Goal: Information Seeking & Learning: Learn about a topic

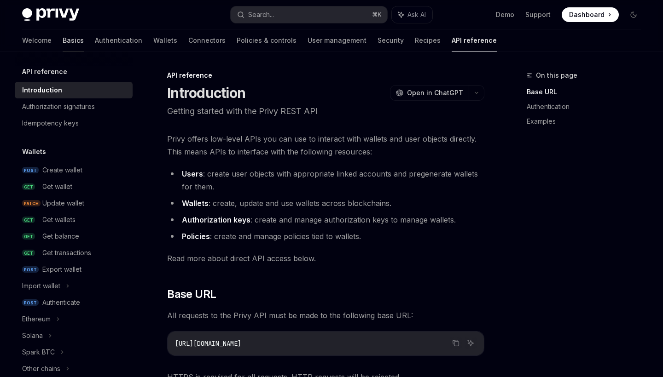
click at [63, 36] on link "Basics" at bounding box center [73, 40] width 21 height 22
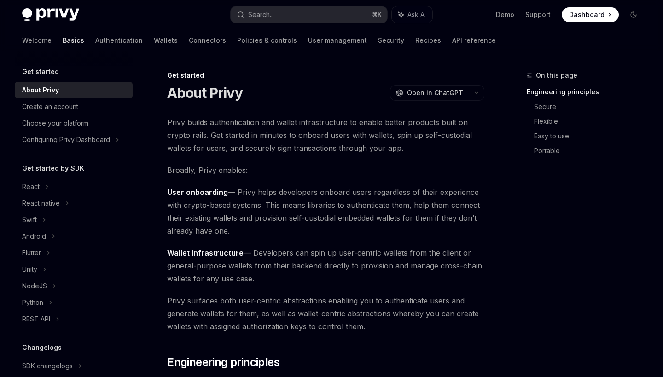
click at [108, 39] on div "Welcome Basics Authentication Wallets Connectors Policies & controls User manag…" at bounding box center [259, 40] width 474 height 22
click at [154, 40] on link "Wallets" at bounding box center [166, 40] width 24 height 22
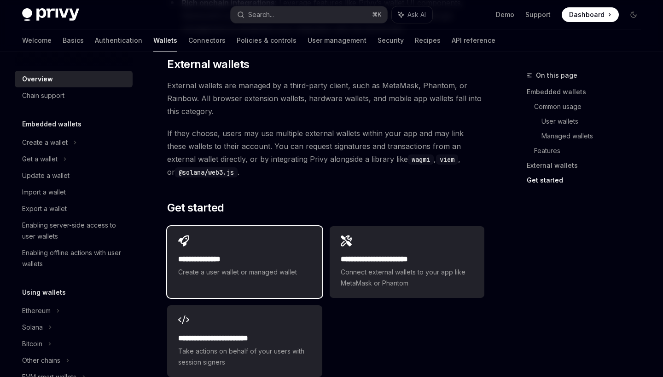
scroll to position [1484, 0]
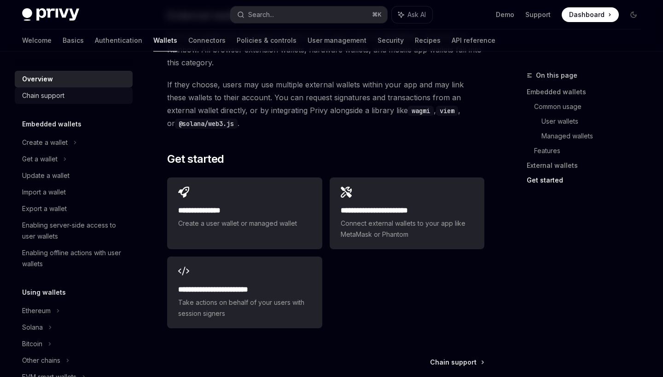
click at [69, 98] on div "Chain support" at bounding box center [74, 95] width 105 height 11
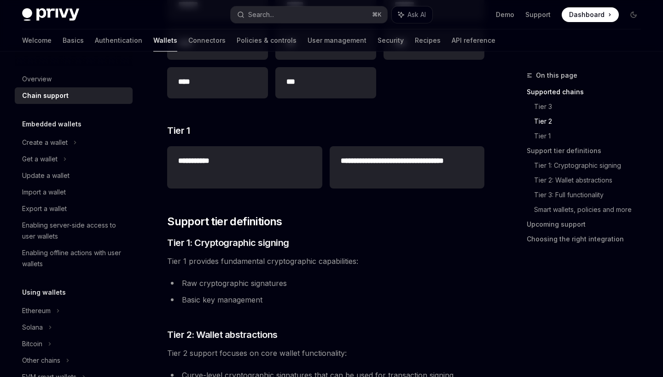
scroll to position [335, 0]
click at [57, 140] on div "Create a wallet" at bounding box center [45, 142] width 46 height 11
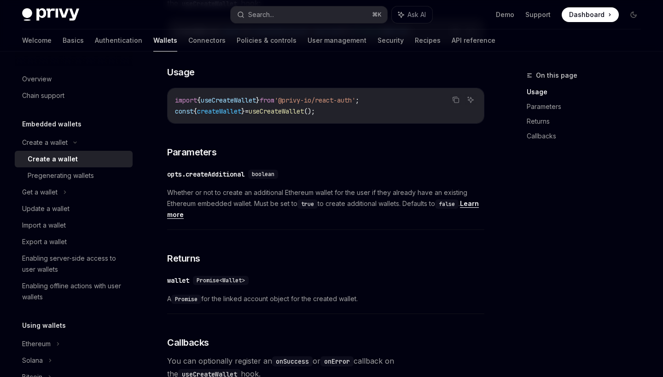
scroll to position [333, 0]
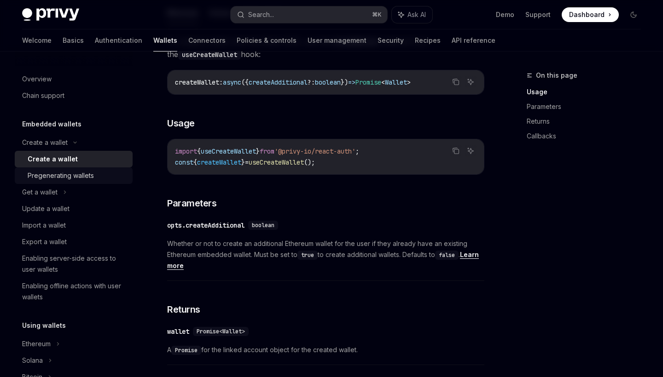
click at [97, 174] on div "Pregenerating wallets" at bounding box center [77, 175] width 99 height 11
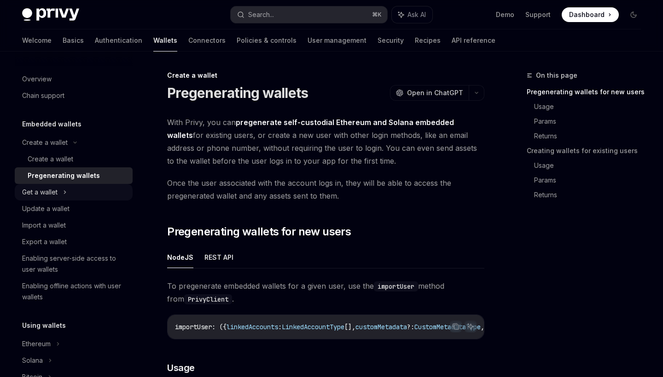
click at [61, 193] on div "Get a wallet" at bounding box center [74, 192] width 118 height 17
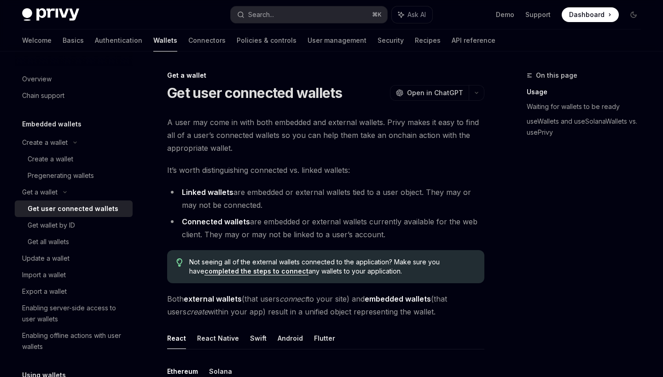
click at [72, 210] on div "Get user connected wallets" at bounding box center [73, 208] width 91 height 11
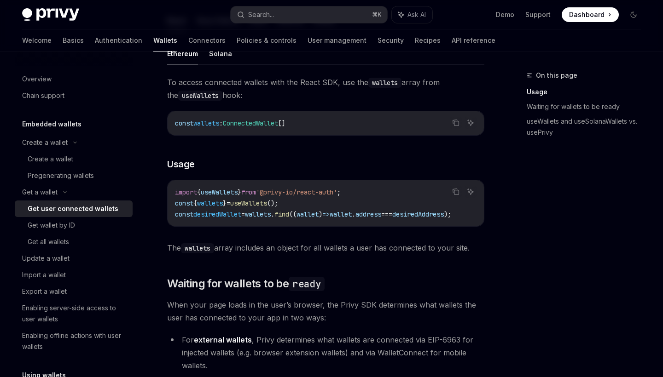
scroll to position [328, 0]
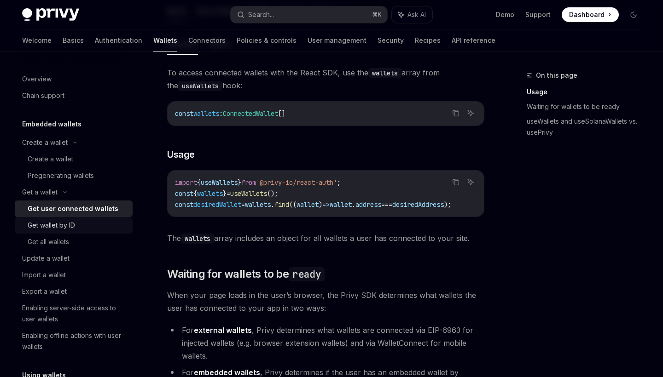
click at [42, 225] on div "Get wallet by ID" at bounding box center [51, 225] width 47 height 11
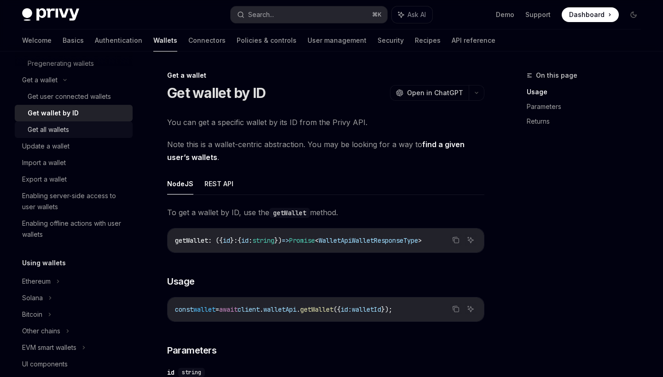
scroll to position [196, 0]
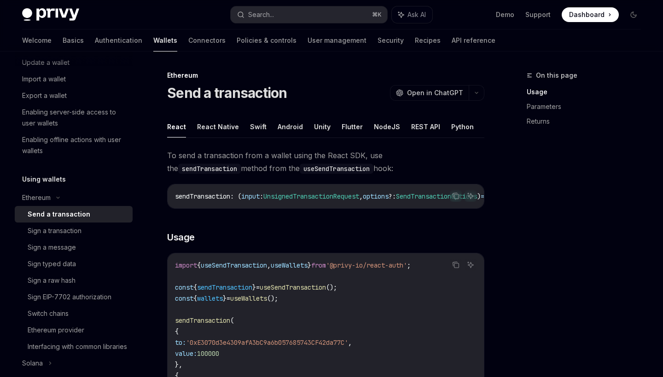
click at [56, 214] on div "Send a transaction" at bounding box center [59, 214] width 63 height 11
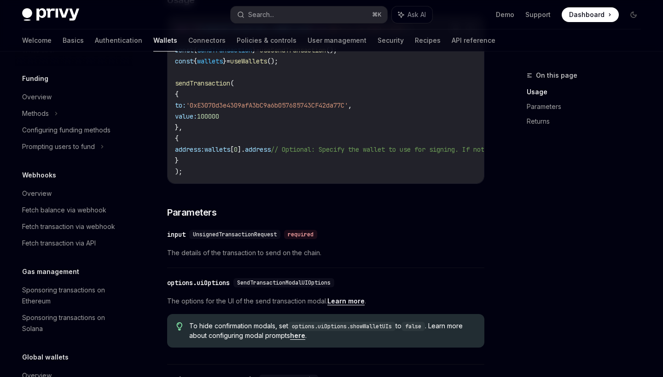
scroll to position [597, 0]
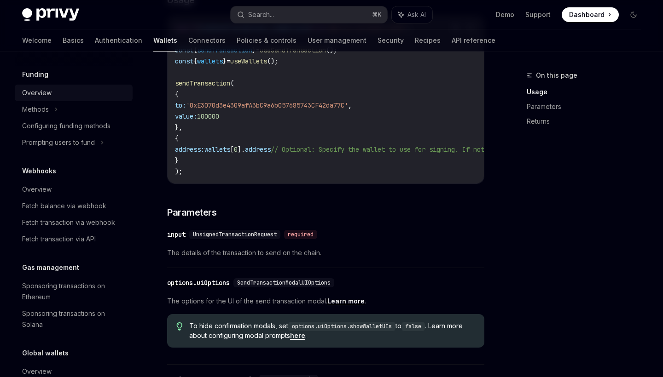
click at [41, 99] on div "Overview" at bounding box center [36, 92] width 29 height 11
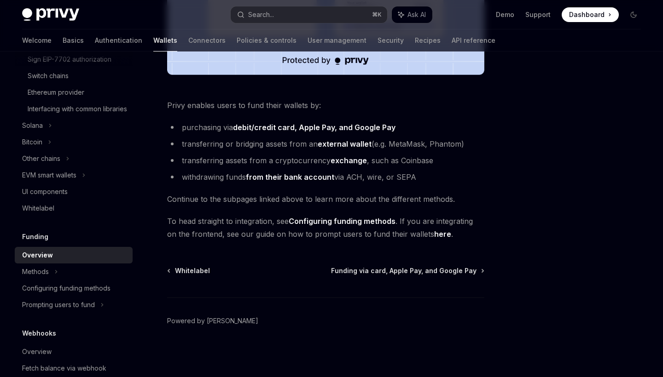
scroll to position [433, 0]
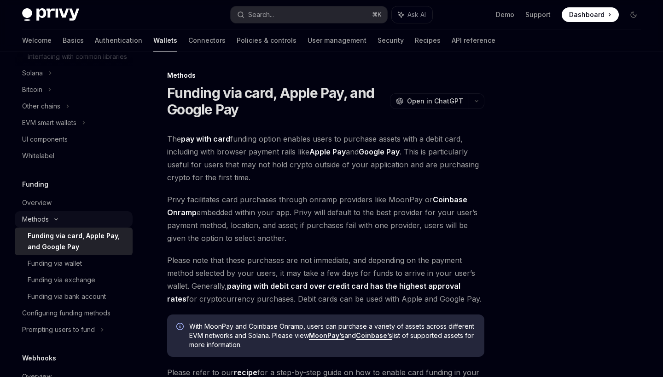
scroll to position [507, 0]
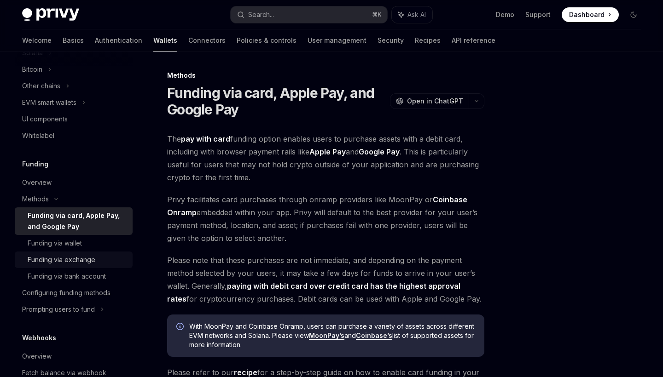
click at [80, 266] on div "Funding via exchange" at bounding box center [62, 260] width 68 height 11
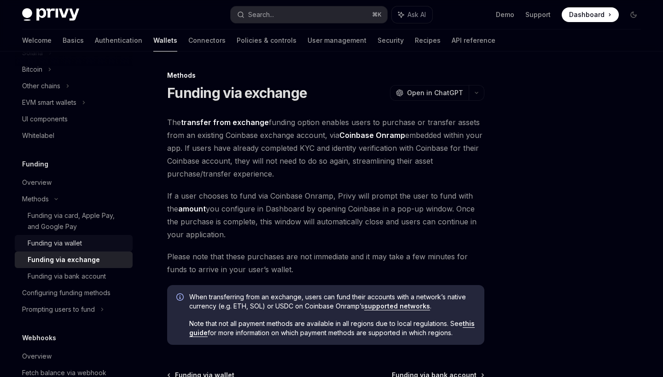
click at [90, 249] on div "Funding via wallet" at bounding box center [77, 243] width 99 height 11
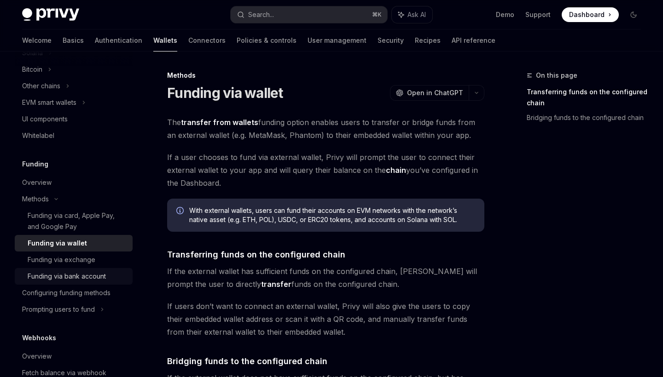
click at [88, 282] on div "Funding via bank account" at bounding box center [67, 276] width 78 height 11
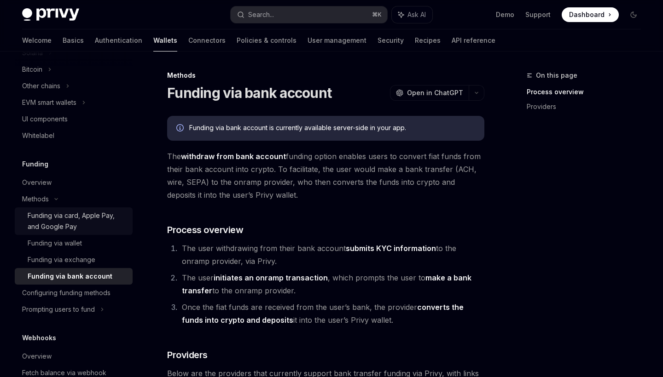
click at [92, 232] on div "Funding via card, Apple Pay, and Google Pay" at bounding box center [77, 221] width 99 height 22
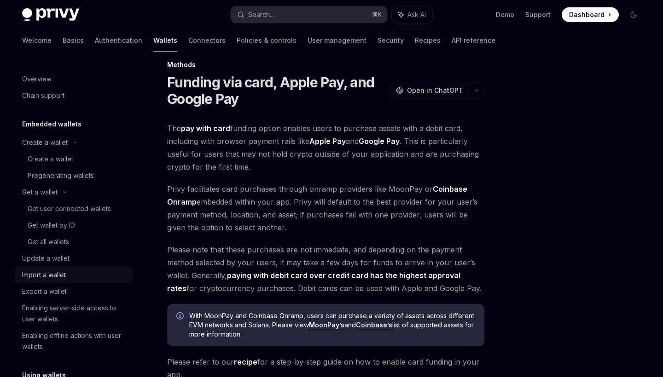
click at [65, 274] on div "Import a wallet" at bounding box center [44, 275] width 44 height 11
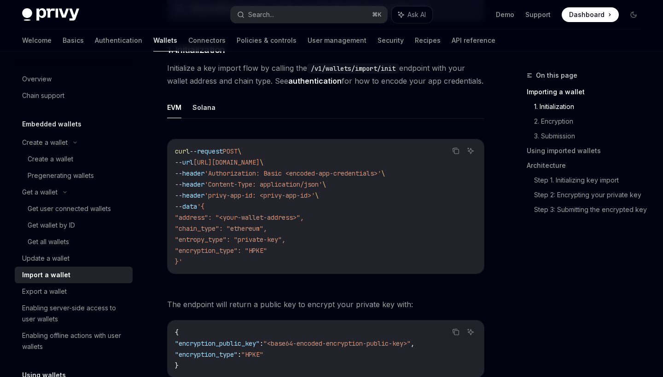
scroll to position [208, 0]
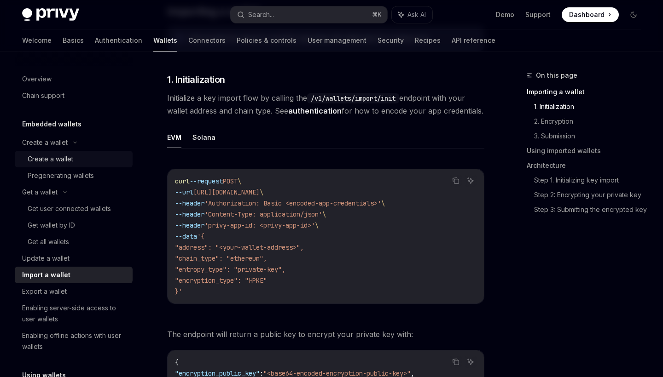
click at [74, 167] on link "Create a wallet" at bounding box center [74, 159] width 118 height 17
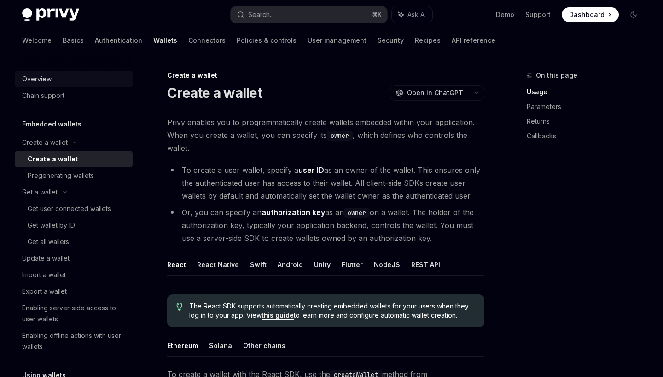
click at [50, 75] on div "Overview" at bounding box center [36, 79] width 29 height 11
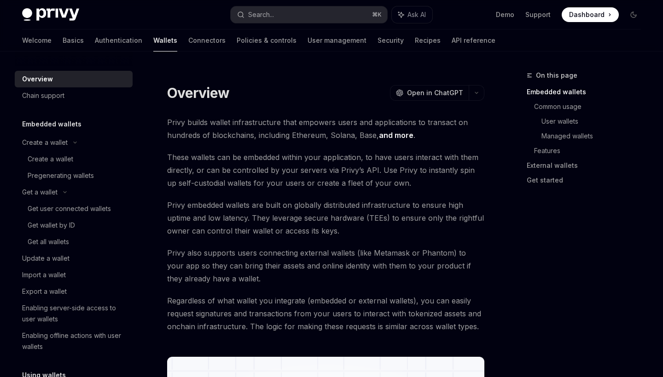
click at [51, 80] on div "Overview" at bounding box center [37, 79] width 31 height 11
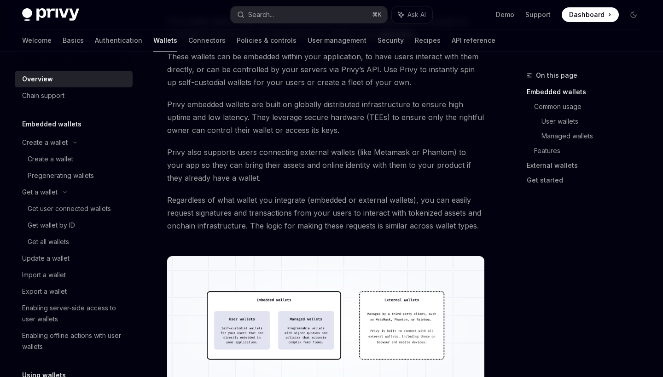
scroll to position [29, 0]
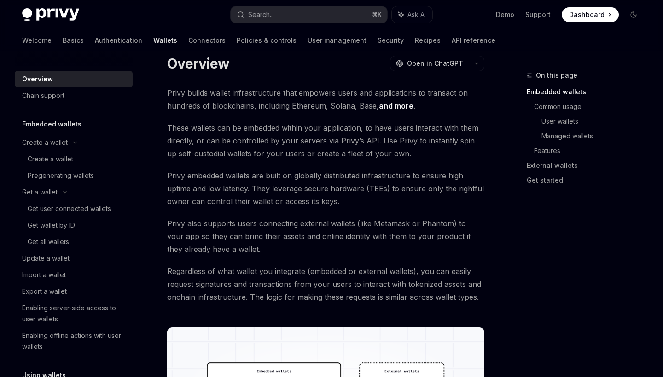
click at [265, 129] on span "These wallets can be embedded within your application, to have users interact w…" at bounding box center [325, 141] width 317 height 39
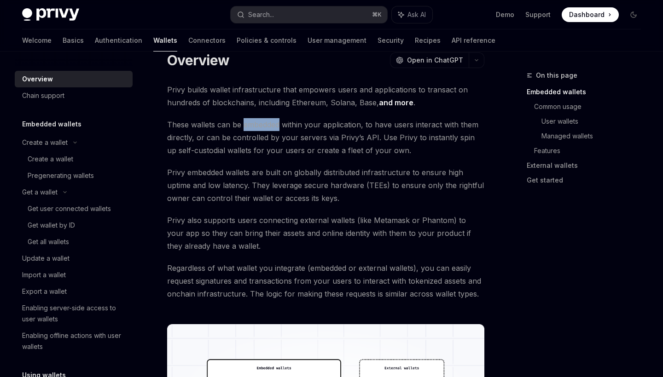
copy span "embedded"
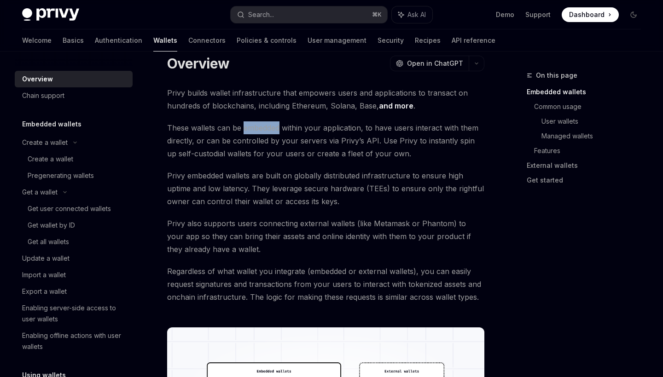
scroll to position [29, 0]
click at [359, 147] on span "These wallets can be embedded within your application, to have users interact w…" at bounding box center [325, 141] width 317 height 39
click at [543, 100] on link "Common usage" at bounding box center [591, 106] width 114 height 15
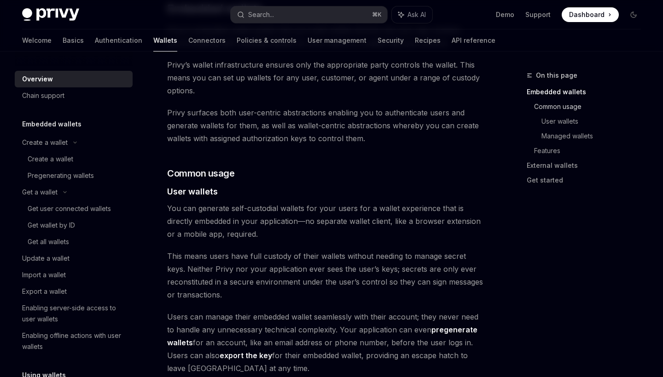
scroll to position [634, 0]
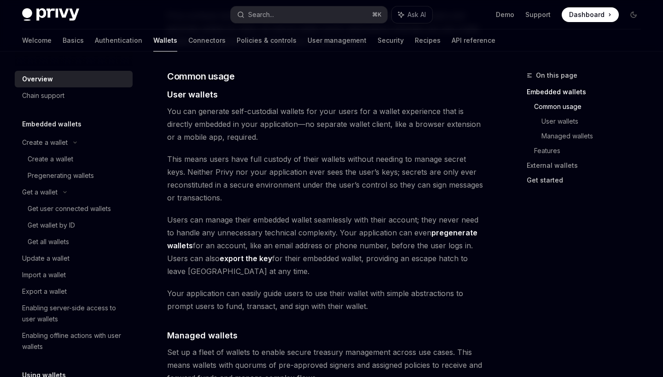
click at [533, 187] on link "Get started" at bounding box center [588, 180] width 122 height 15
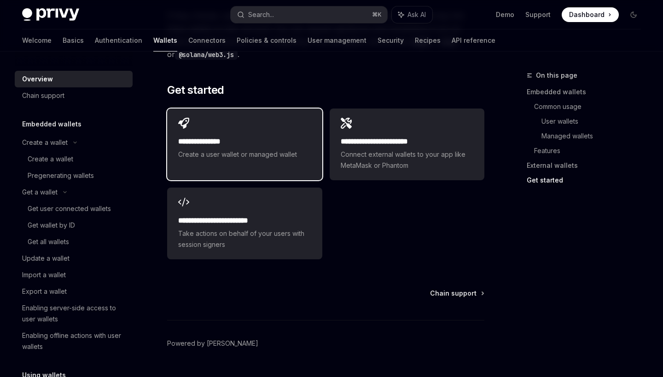
click at [233, 149] on span "Create a user wallet or managed wallet" at bounding box center [244, 154] width 133 height 11
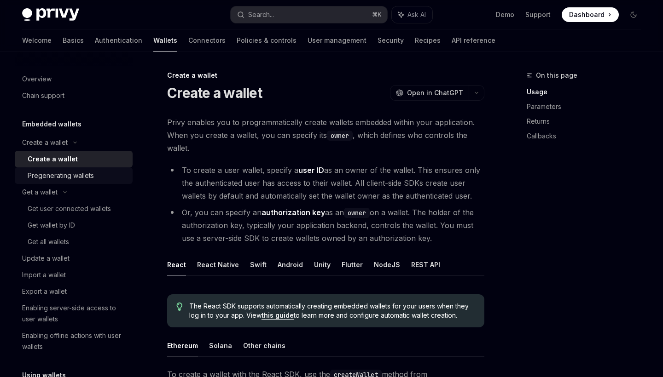
click at [44, 179] on div "Pregenerating wallets" at bounding box center [61, 175] width 66 height 11
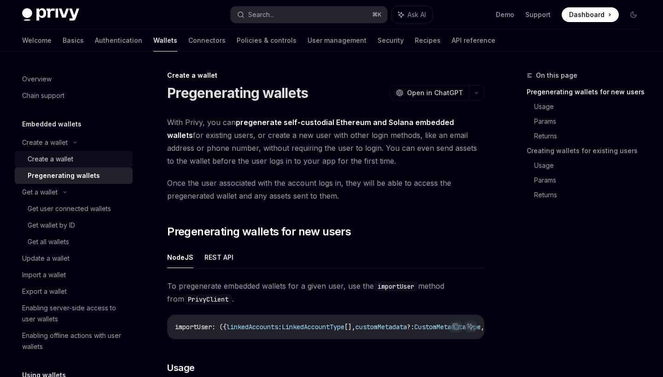
click at [92, 156] on div "Create a wallet" at bounding box center [77, 159] width 99 height 11
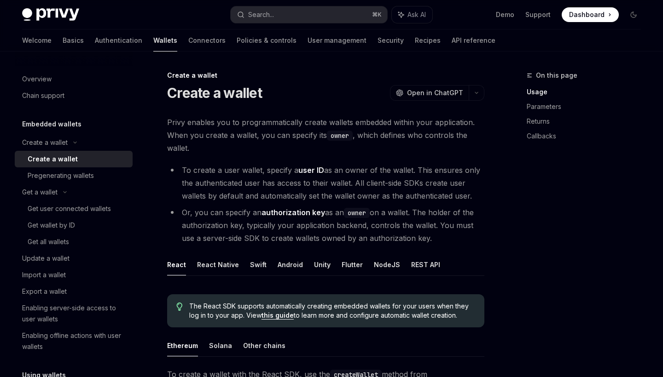
click at [52, 159] on div "Create a wallet" at bounding box center [53, 159] width 50 height 11
click at [103, 210] on div "Get user connected wallets" at bounding box center [69, 208] width 83 height 11
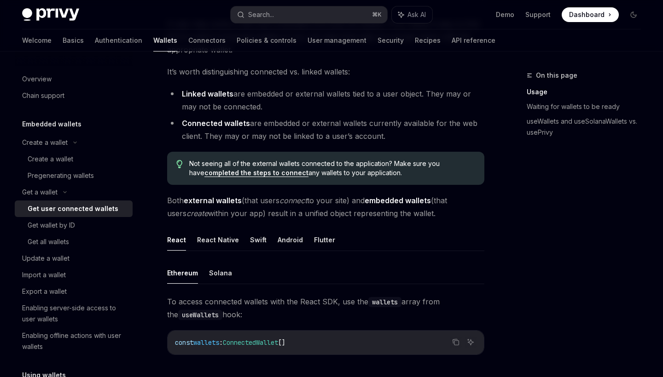
scroll to position [56, 0]
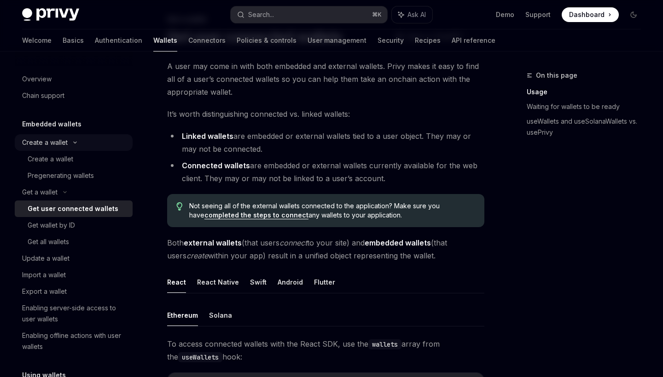
click at [44, 145] on div "Create a wallet" at bounding box center [45, 142] width 46 height 11
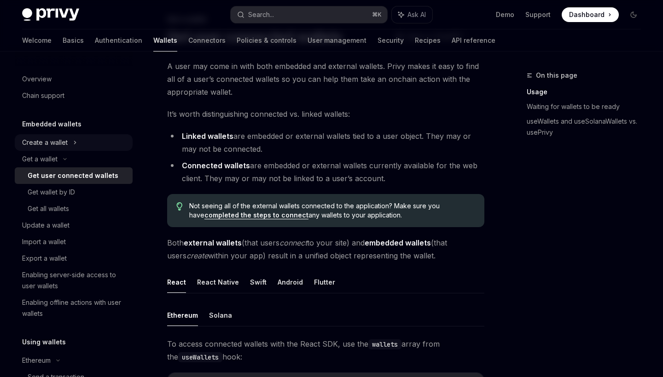
click at [44, 145] on div "Create a wallet" at bounding box center [45, 142] width 46 height 11
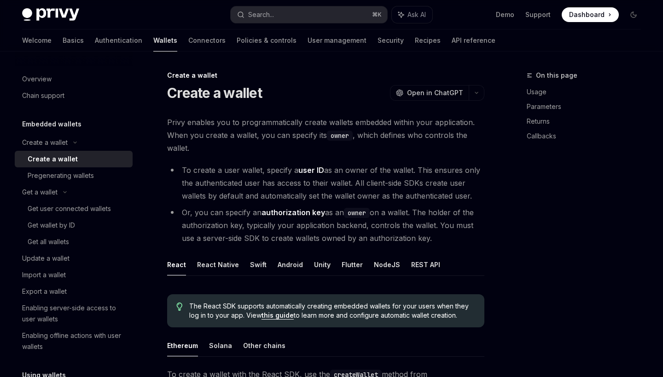
click at [49, 159] on div "Create a wallet" at bounding box center [53, 159] width 50 height 11
click at [188, 39] on link "Connectors" at bounding box center [206, 40] width 37 height 22
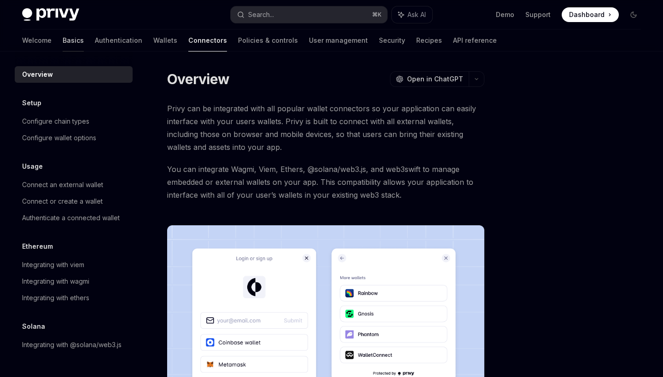
click at [63, 41] on link "Basics" at bounding box center [73, 40] width 21 height 22
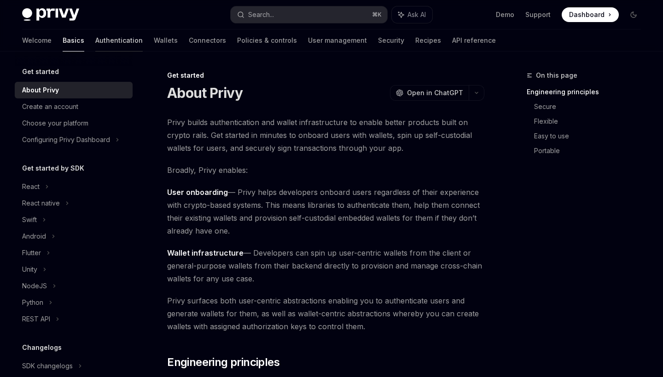
click at [95, 41] on link "Authentication" at bounding box center [118, 40] width 47 height 22
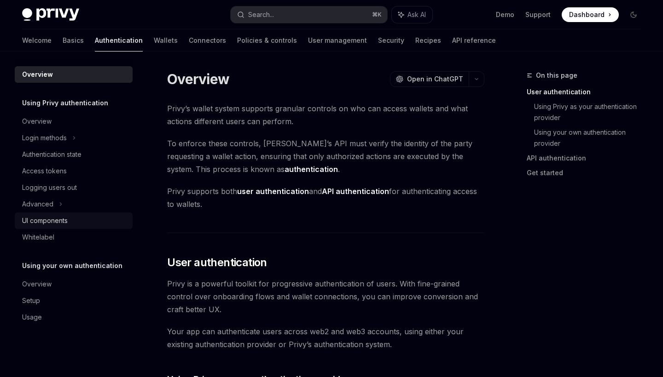
click at [68, 225] on div "UI components" at bounding box center [45, 220] width 46 height 11
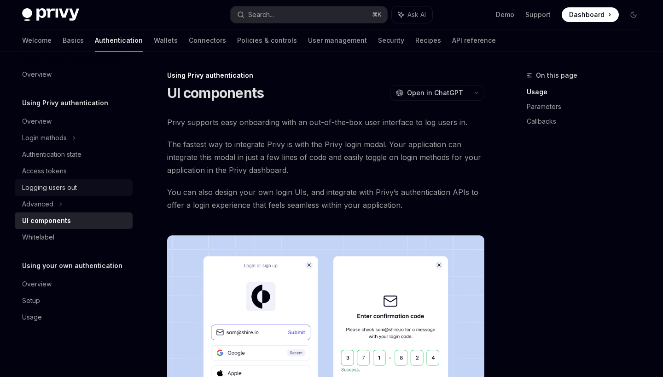
click at [78, 189] on div "Logging users out" at bounding box center [74, 187] width 105 height 11
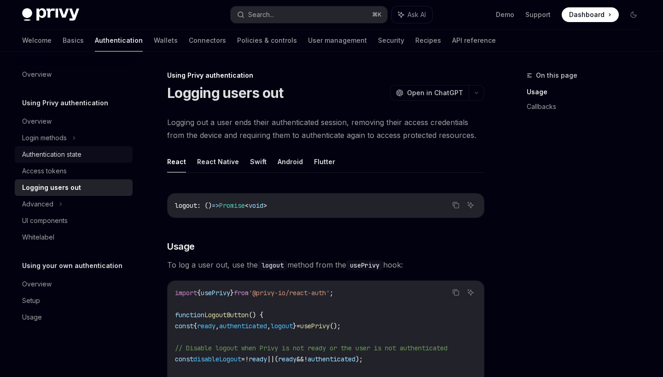
click at [78, 155] on div "Authentication state" at bounding box center [51, 154] width 59 height 11
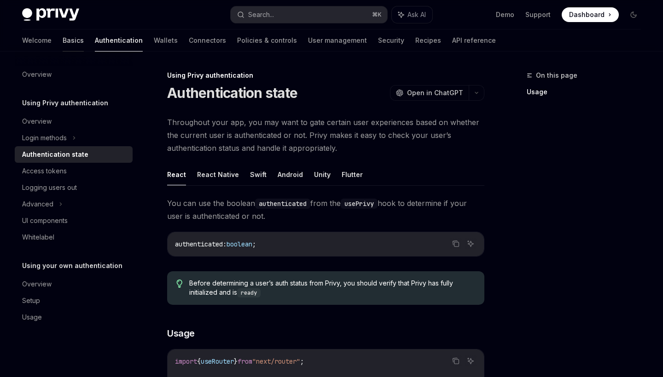
click at [63, 39] on link "Basics" at bounding box center [73, 40] width 21 height 22
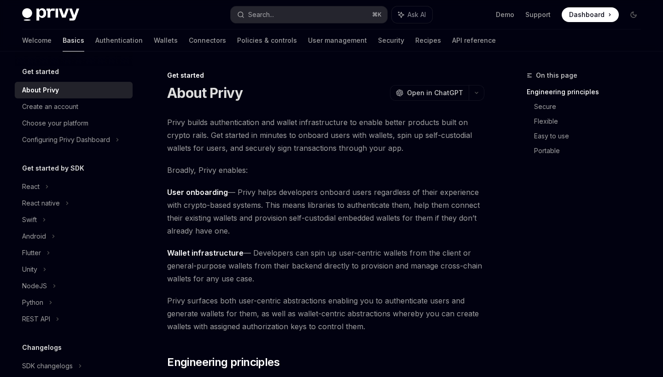
click at [63, 38] on link "Basics" at bounding box center [74, 40] width 22 height 22
click at [308, 40] on link "User management" at bounding box center [337, 40] width 59 height 22
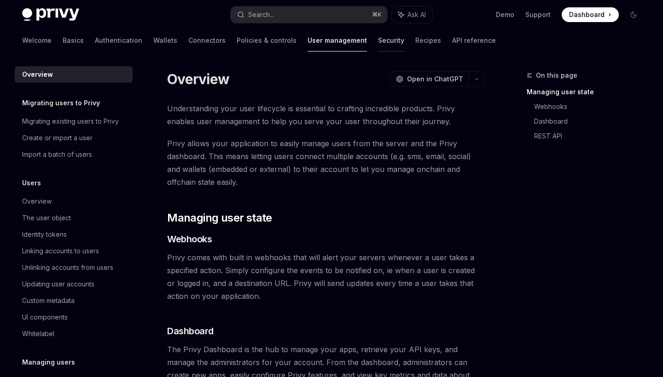
click at [378, 38] on link "Security" at bounding box center [391, 40] width 26 height 22
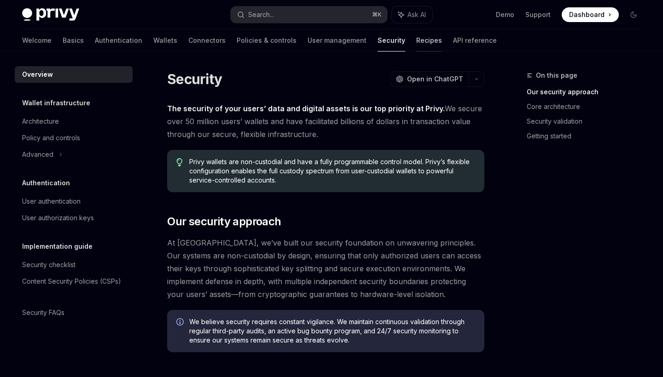
click at [416, 42] on link "Recipes" at bounding box center [429, 40] width 26 height 22
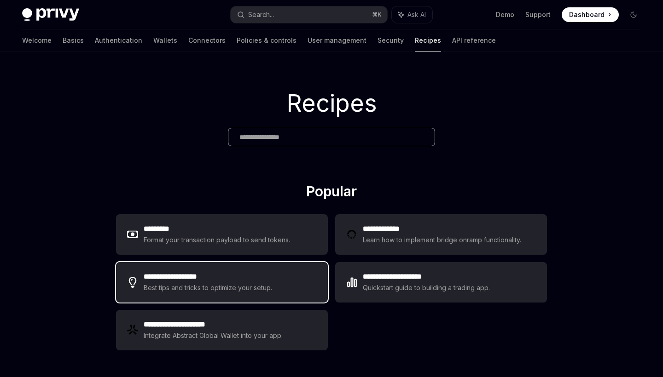
click at [228, 284] on div "Best tips and tricks to optimize your setup." at bounding box center [209, 288] width 130 height 11
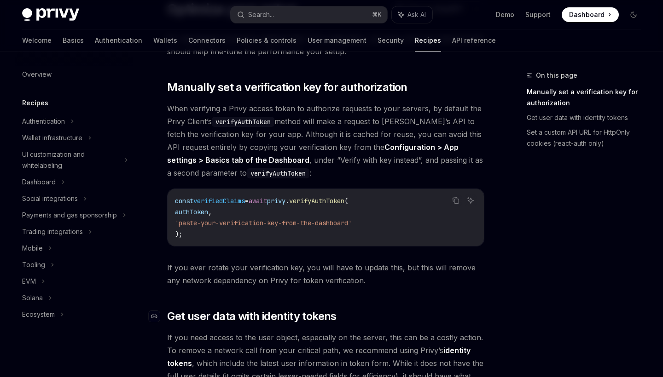
scroll to position [61, 0]
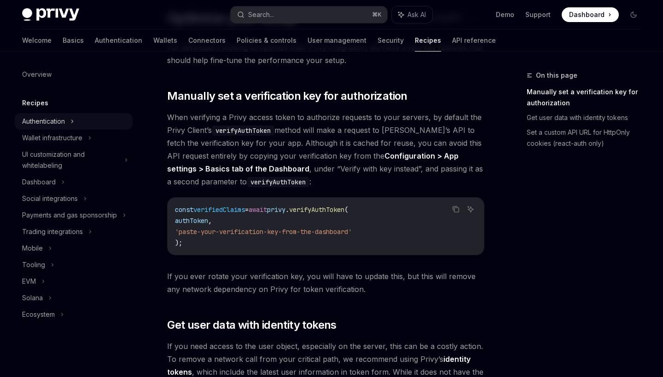
click at [76, 119] on div "Authentication" at bounding box center [74, 121] width 118 height 17
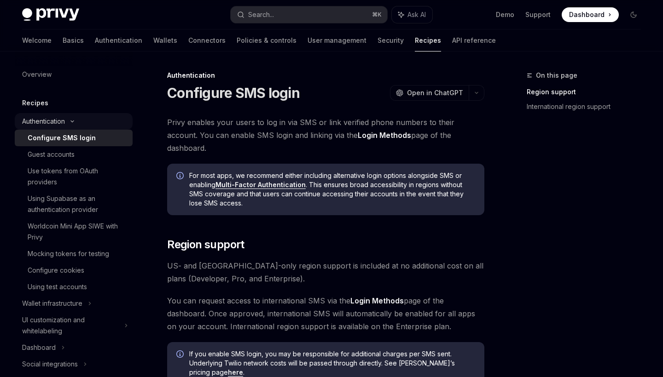
click at [68, 123] on icon at bounding box center [72, 122] width 11 height 4
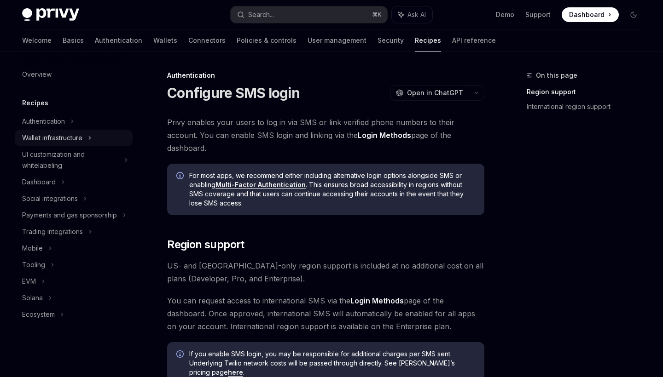
click at [69, 138] on div "Wallet infrastructure" at bounding box center [52, 138] width 60 height 11
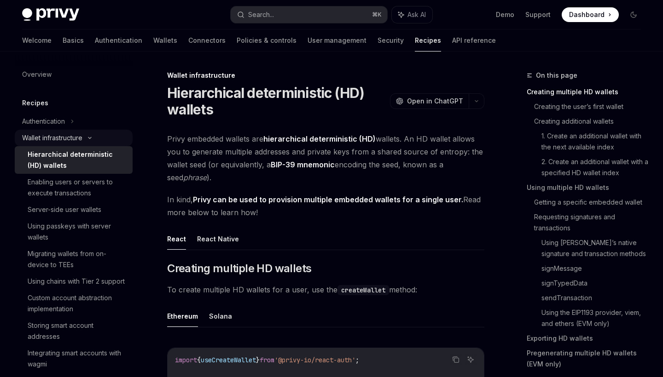
click at [69, 137] on div "Wallet infrastructure" at bounding box center [52, 138] width 60 height 11
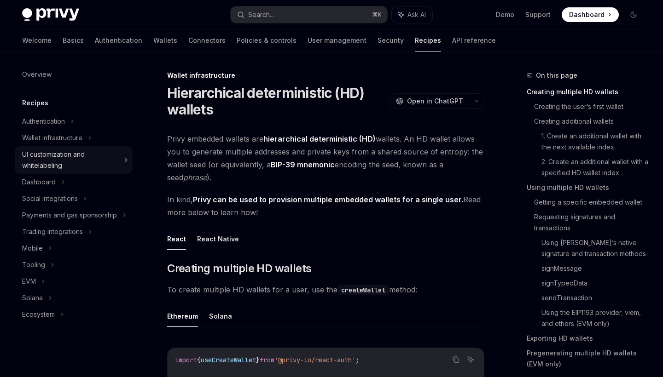
click at [67, 164] on div "UI customization and whitelabeling" at bounding box center [70, 160] width 97 height 22
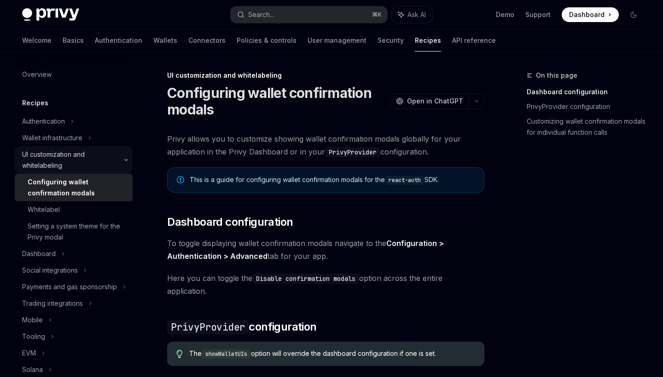
click at [68, 161] on div "UI customization and whitelabeling" at bounding box center [70, 160] width 97 height 22
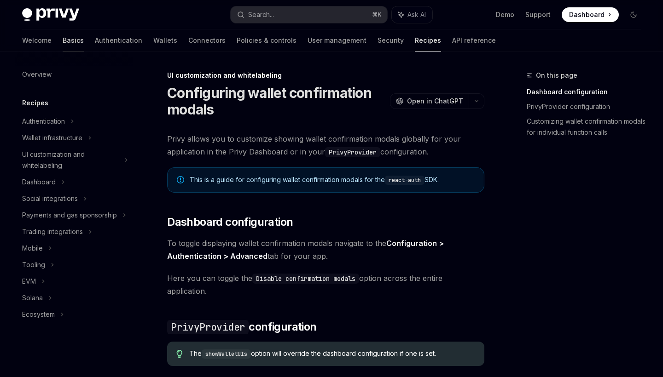
click at [63, 41] on link "Basics" at bounding box center [73, 40] width 21 height 22
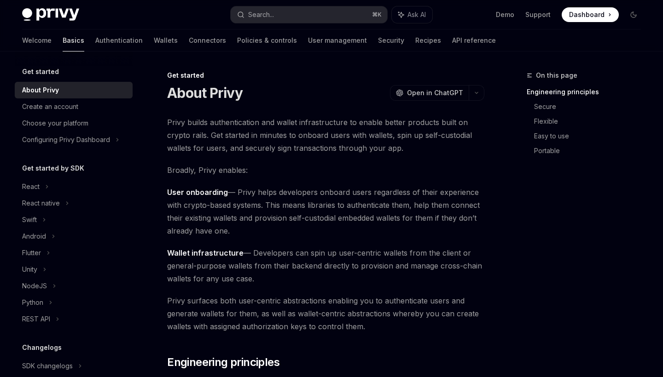
click at [63, 42] on link "Basics" at bounding box center [74, 40] width 22 height 22
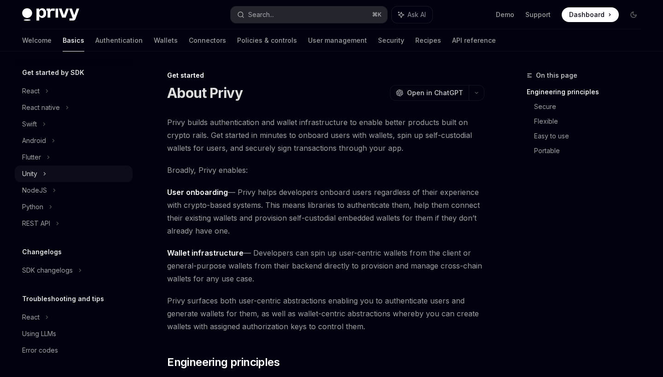
scroll to position [96, 0]
click at [74, 99] on div "SDK changelogs" at bounding box center [74, 91] width 118 height 17
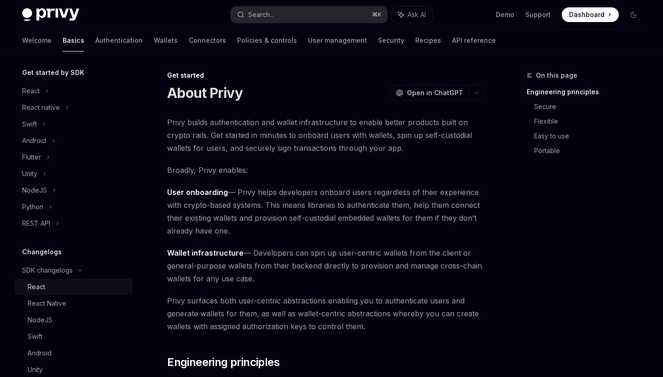
click at [67, 286] on div "React" at bounding box center [77, 287] width 99 height 11
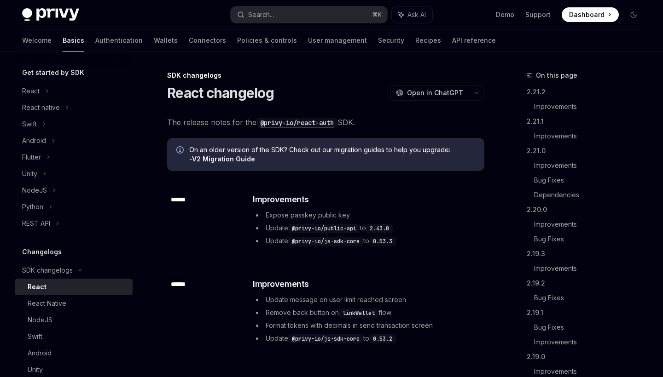
click at [58, 285] on div "Changelogs SDK changelogs React React Native NodeJS Swift Android Unity Flutter…" at bounding box center [74, 346] width 118 height 198
click at [37, 213] on div "Python" at bounding box center [32, 207] width 21 height 11
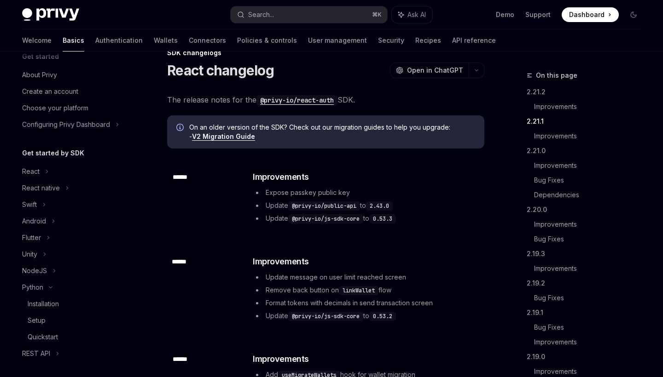
scroll to position [307, 0]
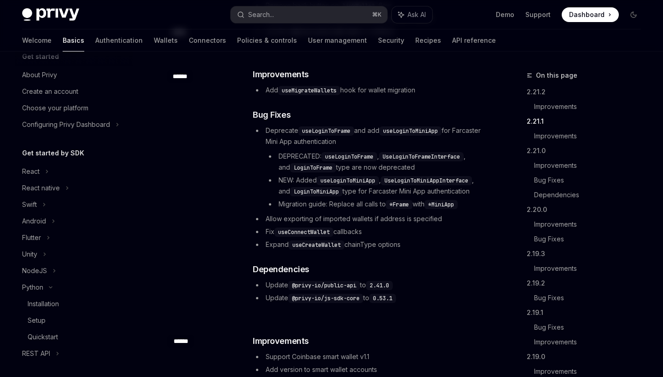
type textarea "*"
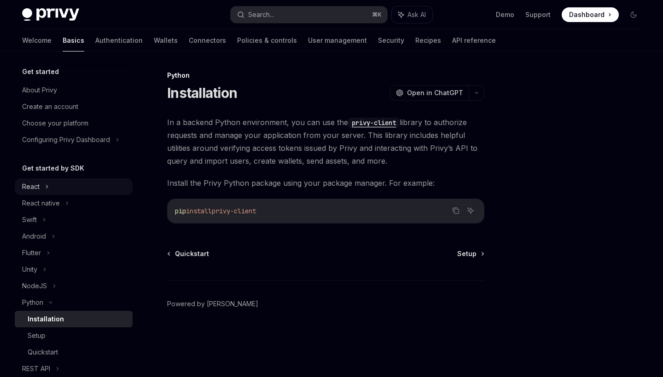
click at [47, 188] on icon at bounding box center [47, 186] width 4 height 11
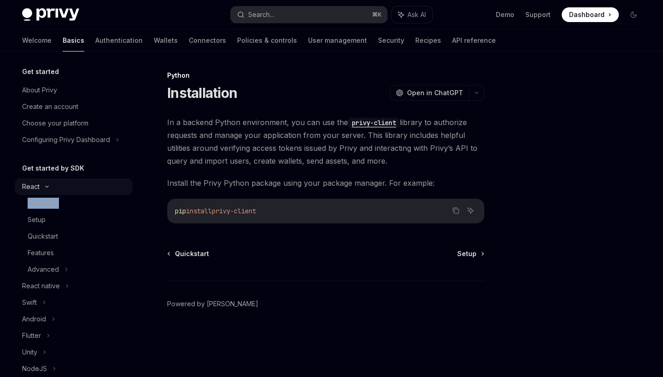
click at [47, 188] on icon at bounding box center [46, 187] width 11 height 4
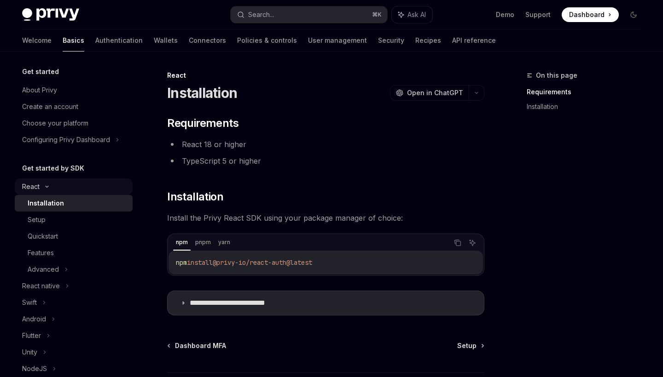
click at [47, 188] on icon at bounding box center [46, 187] width 11 height 4
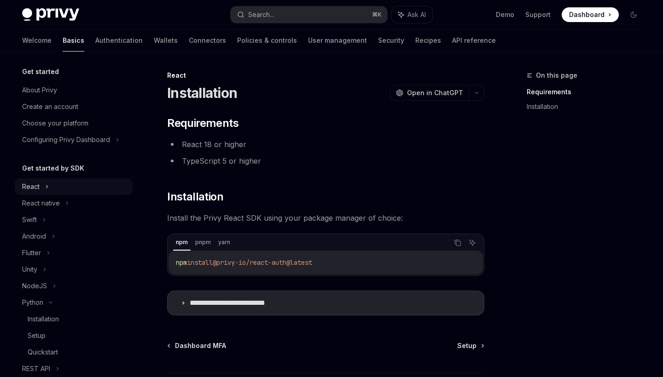
click at [47, 190] on icon at bounding box center [47, 186] width 4 height 11
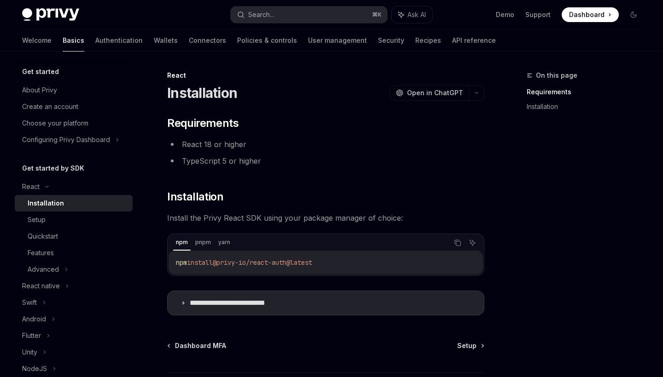
click at [50, 204] on div "Installation" at bounding box center [46, 203] width 36 height 11
click at [51, 211] on link "Installation" at bounding box center [74, 203] width 118 height 17
click at [51, 220] on div "Setup" at bounding box center [77, 219] width 99 height 11
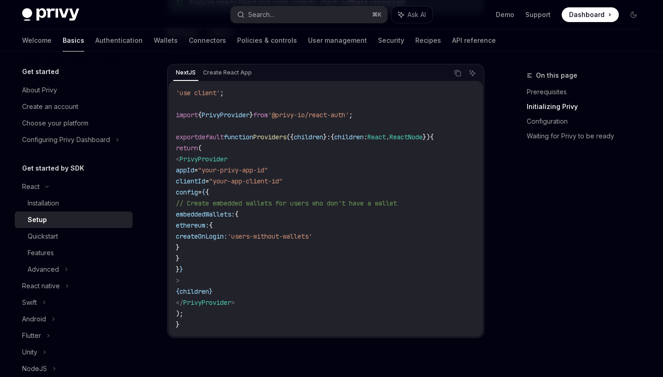
scroll to position [324, 0]
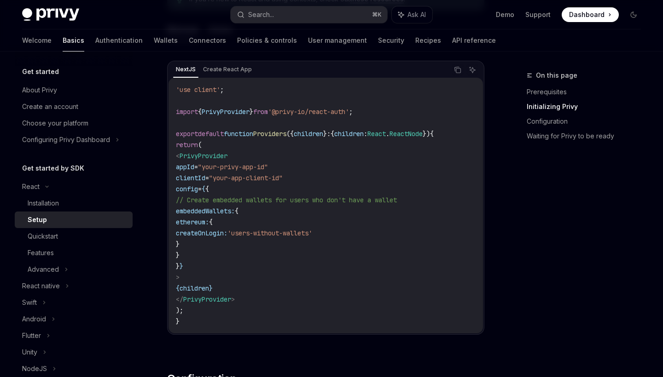
drag, startPoint x: 239, startPoint y: 177, endPoint x: 278, endPoint y: 177, distance: 38.7
click at [245, 177] on span ""your-app-client-id"" at bounding box center [246, 178] width 74 height 8
click at [283, 177] on span ""your-app-client-id"" at bounding box center [246, 178] width 74 height 8
drag, startPoint x: 226, startPoint y: 165, endPoint x: 295, endPoint y: 164, distance: 69.5
click at [268, 164] on span ""your-privy-app-id"" at bounding box center [233, 167] width 70 height 8
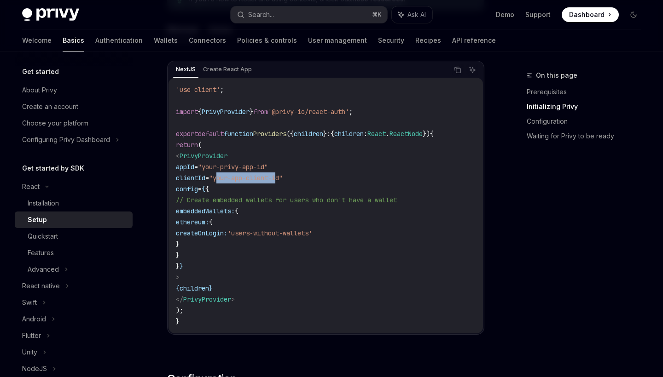
drag, startPoint x: 242, startPoint y: 178, endPoint x: 306, endPoint y: 178, distance: 63.5
click at [283, 178] on span ""your-app-client-id"" at bounding box center [246, 178] width 74 height 8
drag, startPoint x: 238, startPoint y: 180, endPoint x: 305, endPoint y: 180, distance: 66.7
click at [283, 180] on span ""your-app-client-id"" at bounding box center [246, 178] width 74 height 8
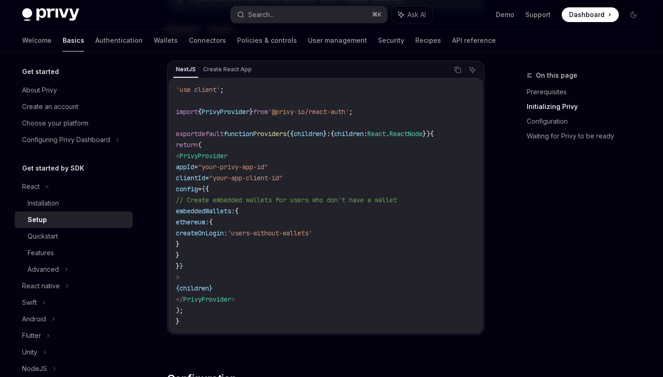
click at [283, 178] on span ""your-app-client-id"" at bounding box center [246, 178] width 74 height 8
drag, startPoint x: 238, startPoint y: 179, endPoint x: 308, endPoint y: 179, distance: 70.0
click at [283, 179] on span ""your-app-client-id"" at bounding box center [246, 178] width 74 height 8
click at [362, 179] on code "'use client' ; import { PrivyProvider } from '@privy-io/react-auth' ; export de…" at bounding box center [326, 205] width 300 height 243
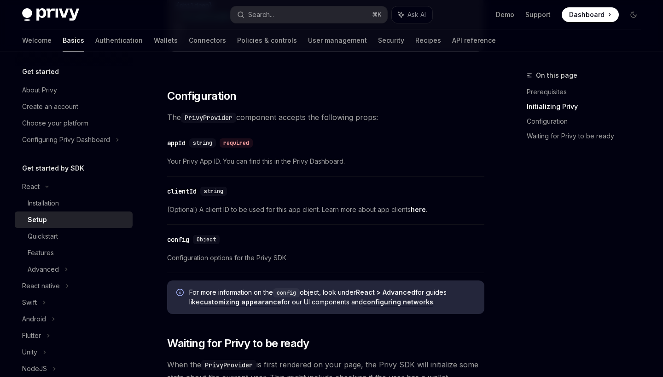
scroll to position [272, 0]
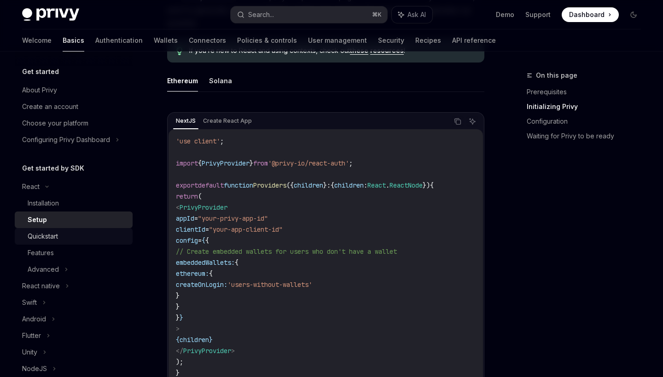
click at [85, 232] on div "Quickstart" at bounding box center [77, 236] width 99 height 11
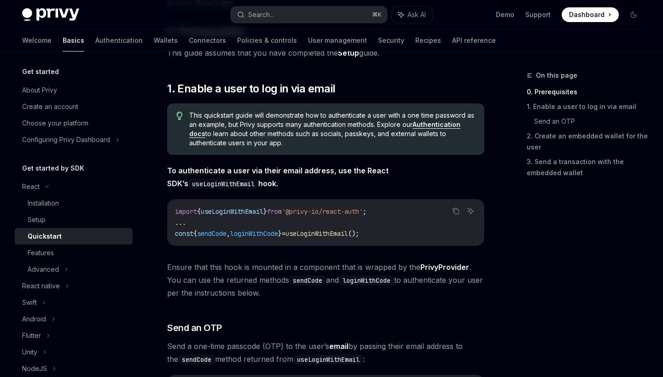
scroll to position [121, 0]
click at [536, 137] on link "2. Create an embedded wallet for the user" at bounding box center [588, 142] width 122 height 26
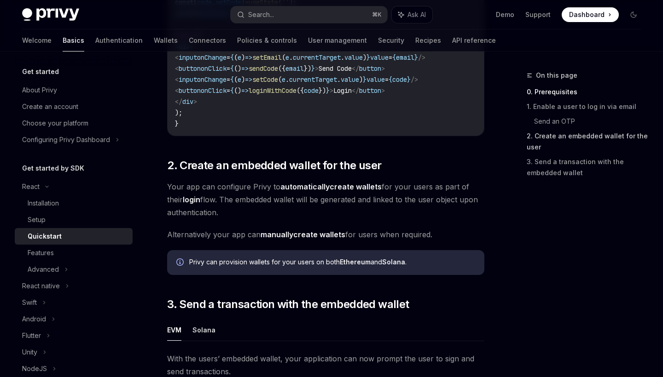
scroll to position [654, 0]
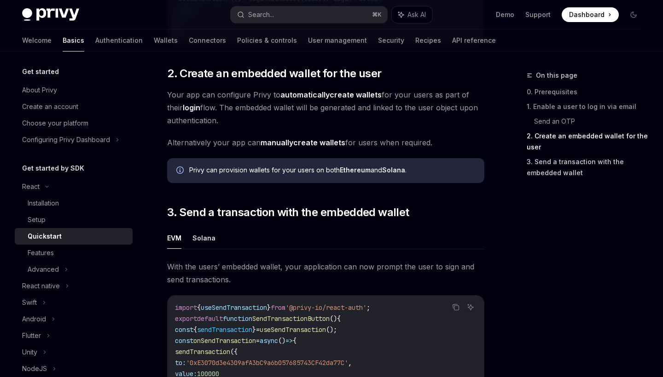
click at [539, 156] on link "3. Send a transaction with the embedded wallet" at bounding box center [588, 168] width 122 height 26
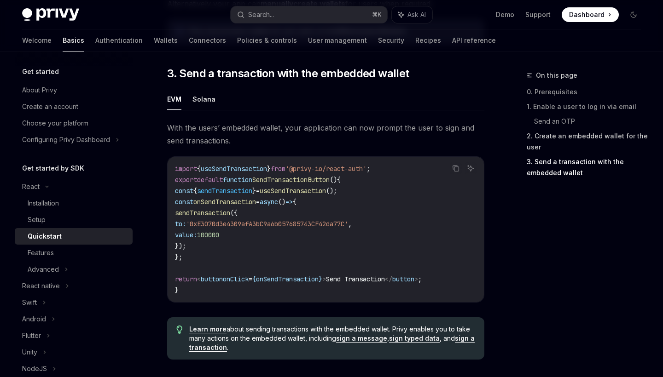
click at [539, 141] on link "2. Create an embedded wallet for the user" at bounding box center [588, 142] width 122 height 26
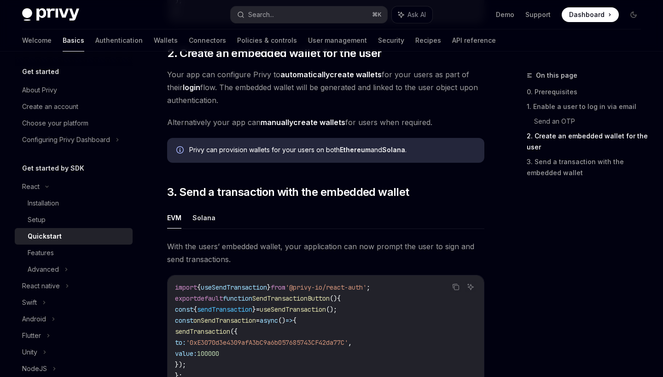
scroll to position [654, 0]
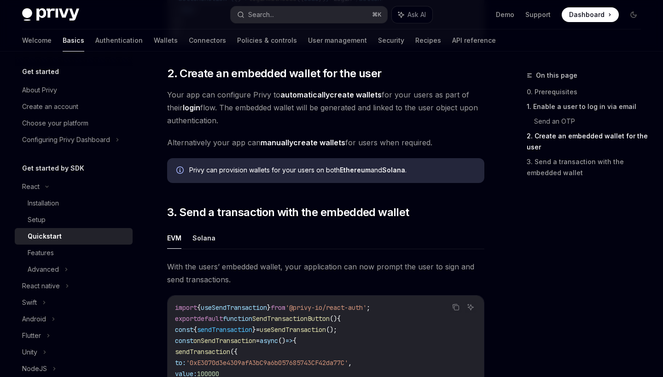
click at [561, 112] on link "1. Enable a user to log in via email" at bounding box center [588, 106] width 122 height 15
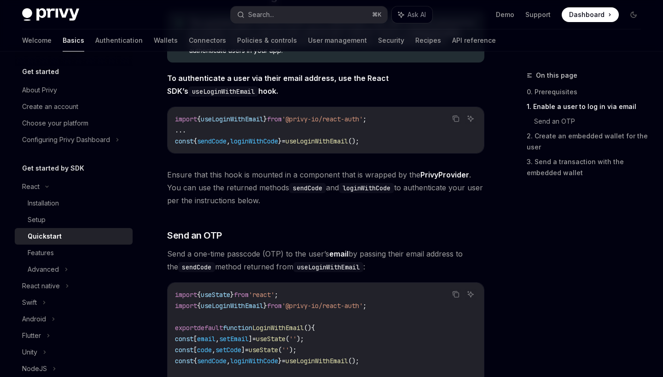
scroll to position [133, 0]
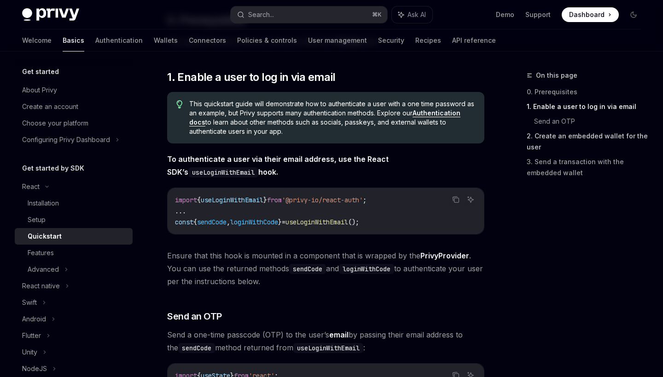
click at [558, 137] on link "2. Create an embedded wallet for the user" at bounding box center [588, 142] width 122 height 26
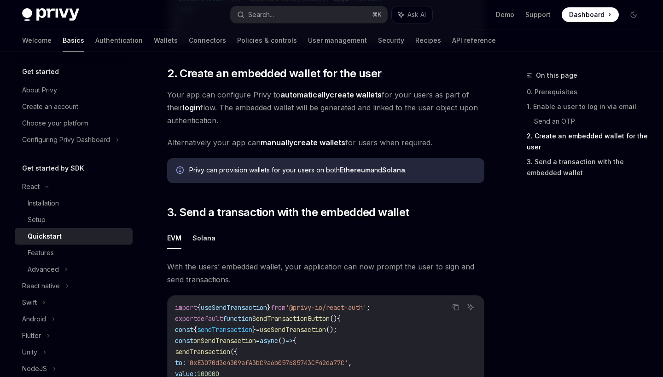
click at [558, 169] on link "3. Send a transaction with the embedded wallet" at bounding box center [588, 168] width 122 height 26
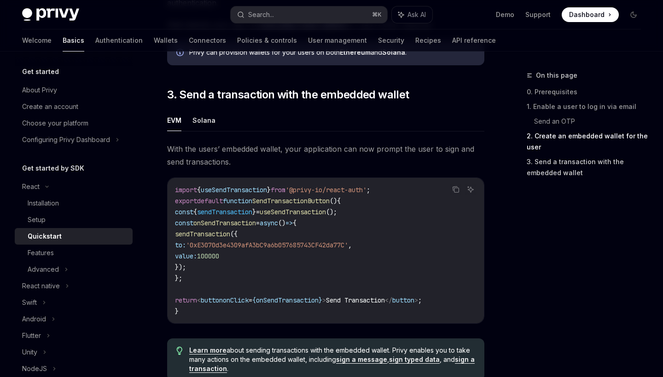
scroll to position [793, 0]
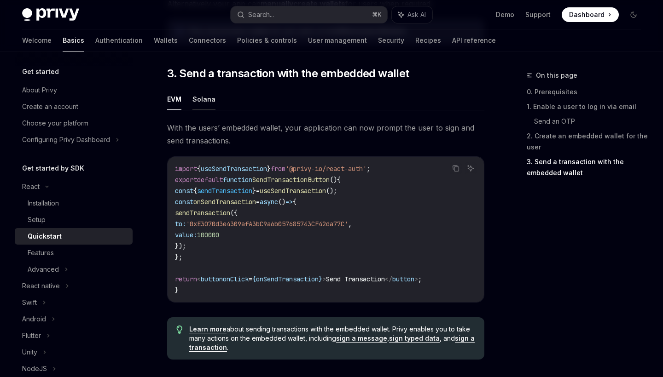
click at [207, 102] on button "Solana" at bounding box center [203, 99] width 23 height 22
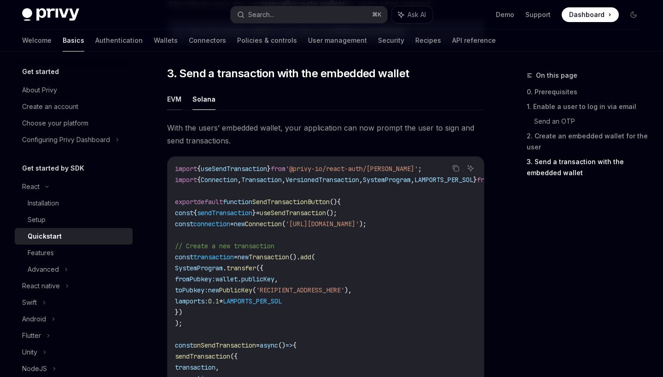
click at [175, 102] on button "EVM" at bounding box center [174, 99] width 14 height 22
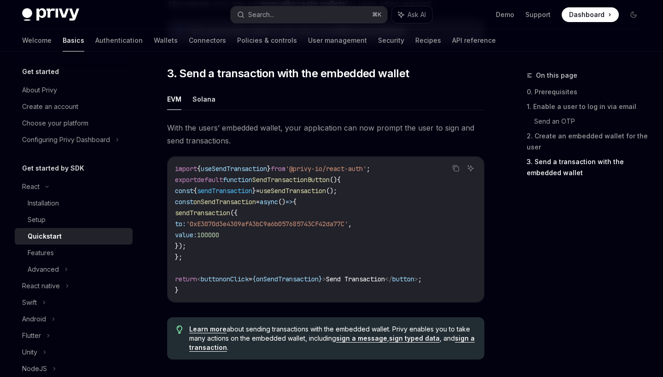
click at [175, 102] on button "EVM" at bounding box center [174, 99] width 14 height 22
click at [316, 284] on span "onSendTransaction" at bounding box center [287, 279] width 63 height 8
click at [242, 205] on span "onSendTransaction" at bounding box center [224, 202] width 63 height 8
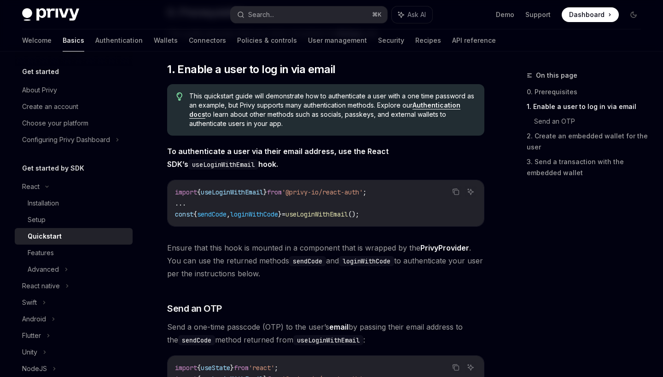
scroll to position [140, 0]
click at [455, 104] on link "Authentication docs" at bounding box center [324, 110] width 271 height 17
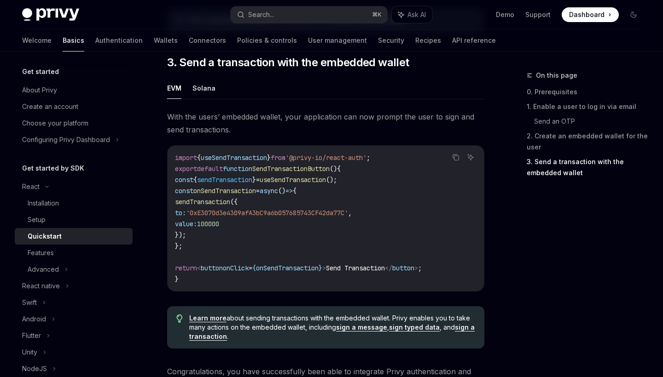
scroll to position [805, 0]
click at [210, 91] on button "Solana" at bounding box center [203, 87] width 23 height 22
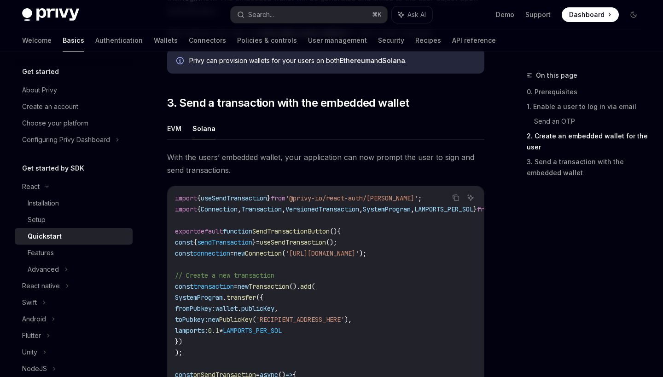
scroll to position [771, 0]
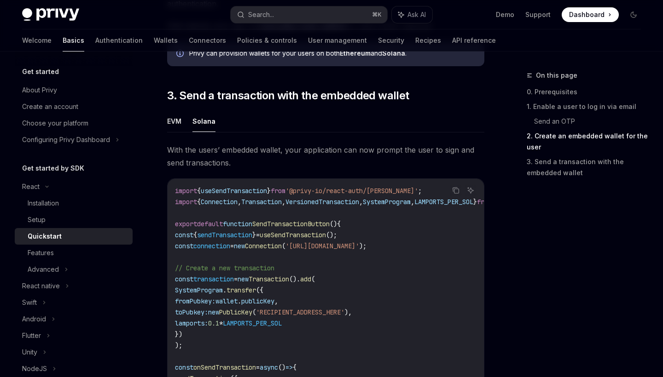
click at [184, 122] on ul "EVM Solana" at bounding box center [325, 121] width 317 height 22
click at [183, 123] on ul "EVM Solana" at bounding box center [325, 121] width 317 height 22
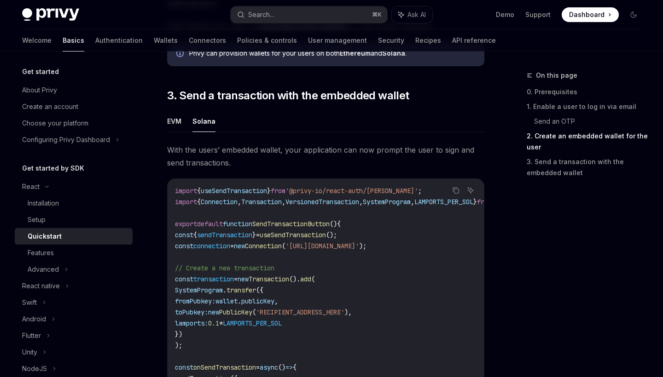
click at [161, 130] on div "React Quickstart OpenAI Open in ChatGPT Learn how to authenticate users, create…" at bounding box center [239, 7] width 493 height 1416
click at [171, 129] on button "EVM" at bounding box center [174, 121] width 14 height 22
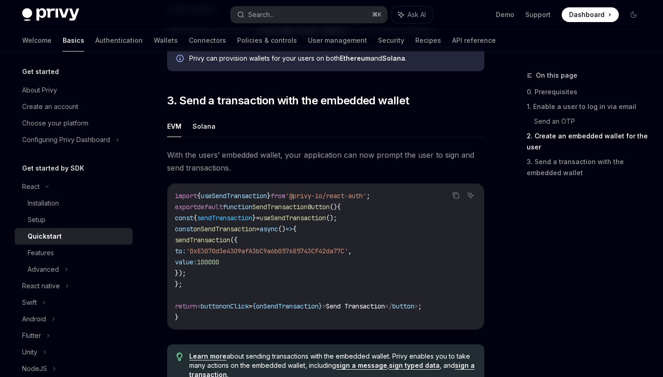
scroll to position [770, 0]
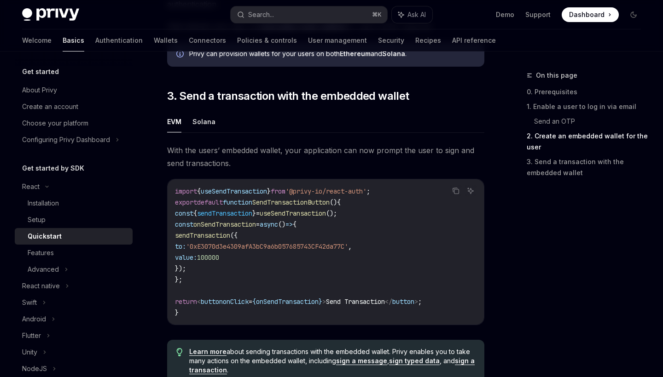
click at [191, 120] on ul "EVM Solana" at bounding box center [325, 122] width 317 height 22
click at [194, 121] on button "Solana" at bounding box center [203, 122] width 23 height 22
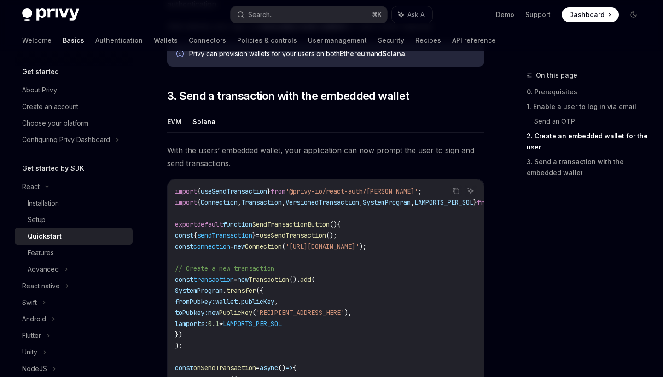
click at [170, 131] on button "EVM" at bounding box center [174, 122] width 14 height 22
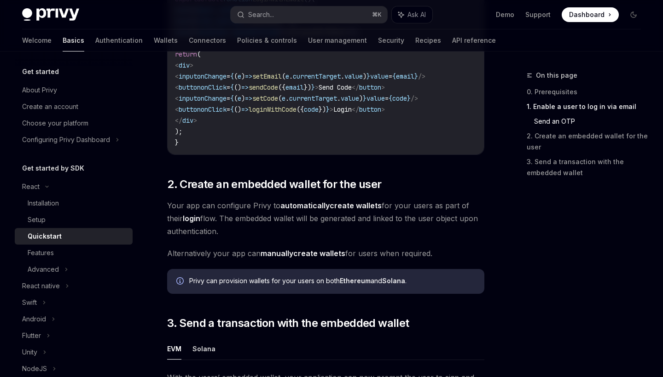
scroll to position [540, 0]
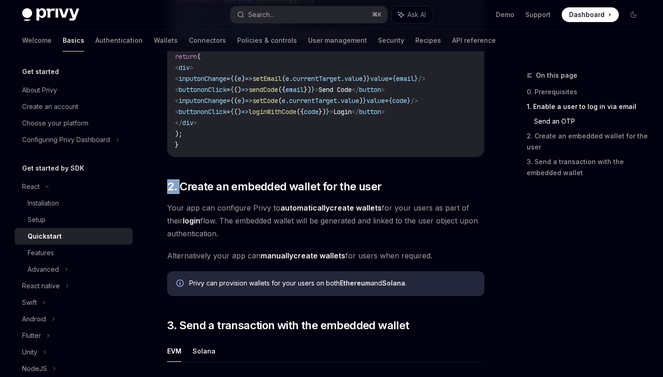
drag, startPoint x: 181, startPoint y: 190, endPoint x: 397, endPoint y: 180, distance: 216.1
click at [397, 180] on div "​ 0. Prerequisites This guide assumes that you have completed the Setup guide. …" at bounding box center [325, 129] width 317 height 1049
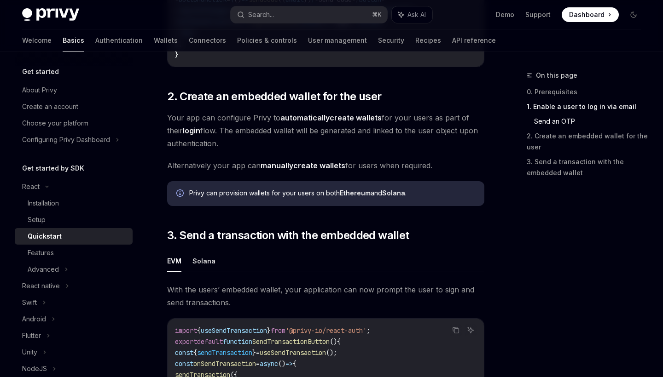
scroll to position [695, 0]
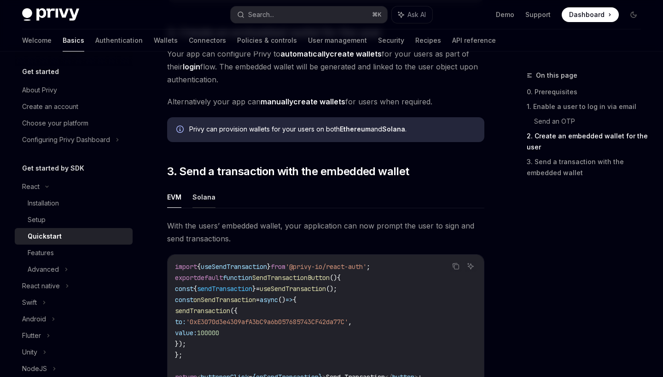
click at [209, 202] on button "Solana" at bounding box center [203, 197] width 23 height 22
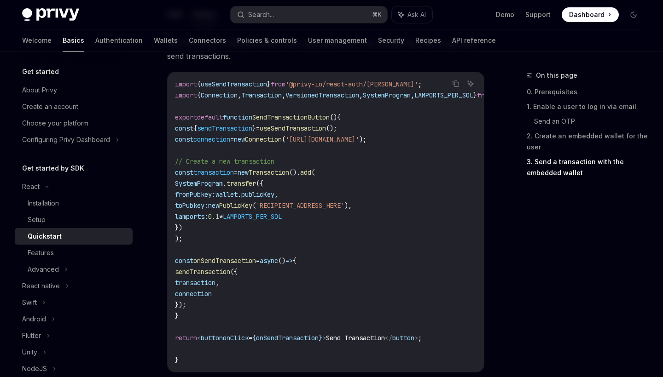
scroll to position [886, 0]
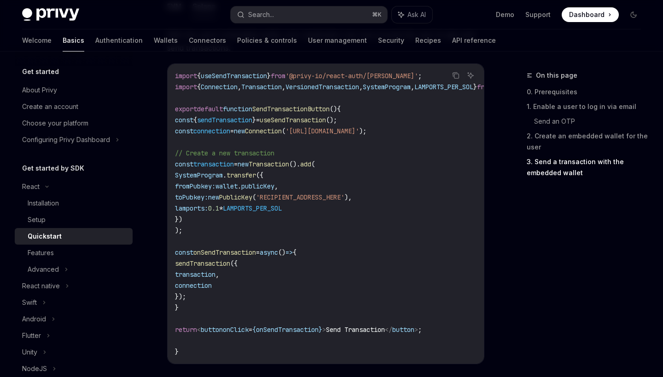
click at [208, 268] on span "sendTransaction" at bounding box center [202, 264] width 55 height 8
click at [213, 279] on span "transaction" at bounding box center [195, 275] width 41 height 8
click at [238, 191] on span "wallet" at bounding box center [226, 186] width 22 height 8
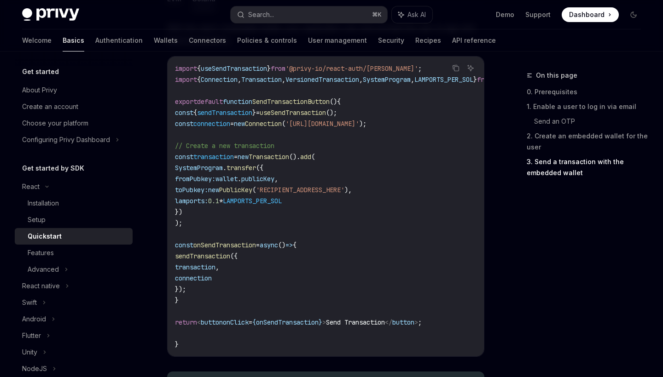
scroll to position [897, 0]
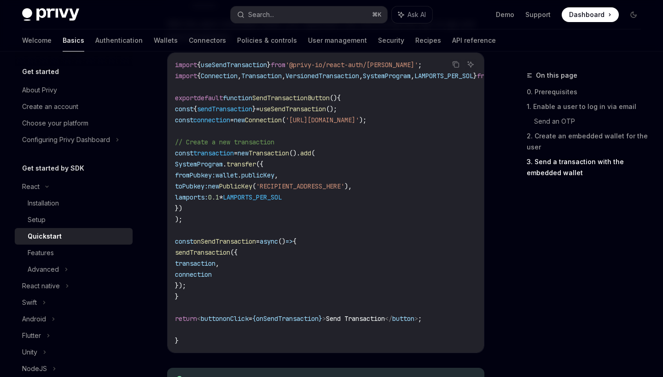
click at [272, 179] on span "publicKey" at bounding box center [257, 175] width 33 height 8
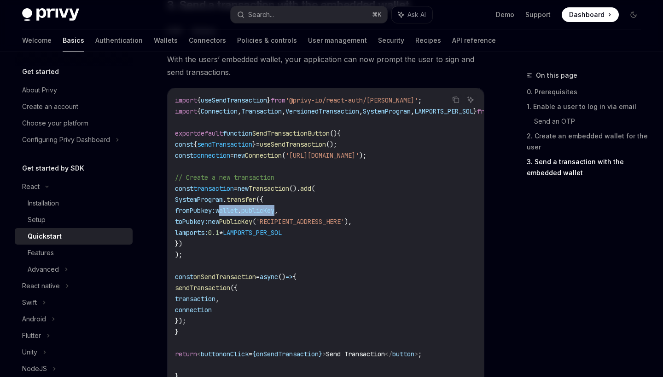
scroll to position [855, 0]
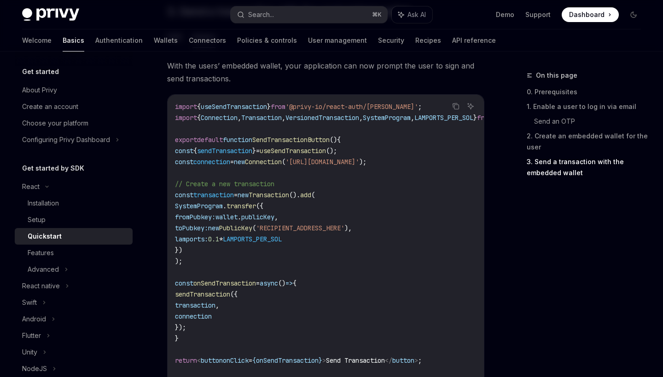
click at [275, 176] on code "import { useSendTransaction } from '@privy-io/react-auth/solana' ; import { Con…" at bounding box center [377, 244] width 405 height 287
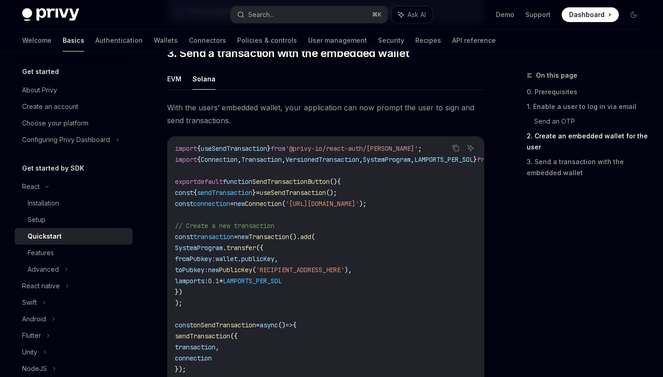
scroll to position [779, 0]
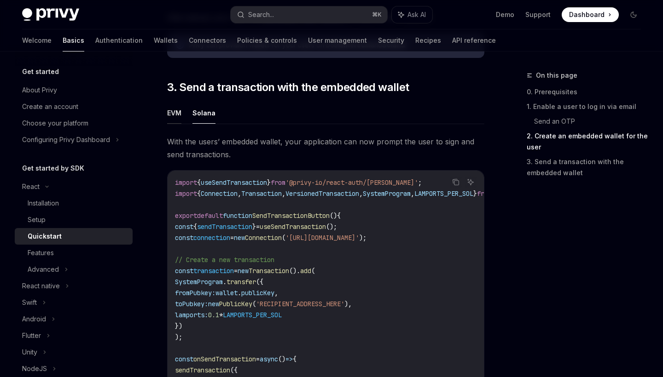
click at [168, 110] on button "EVM" at bounding box center [174, 113] width 14 height 22
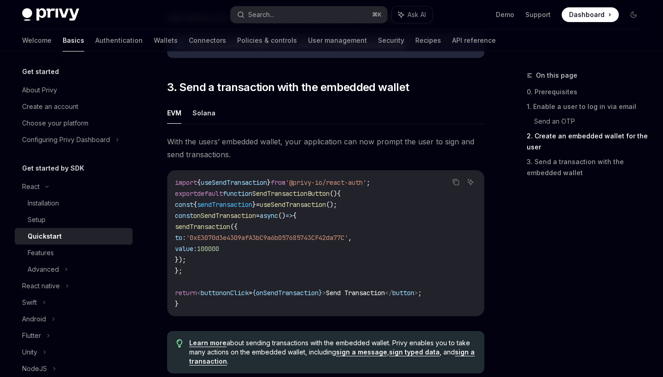
click at [168, 110] on button "EVM" at bounding box center [174, 113] width 14 height 22
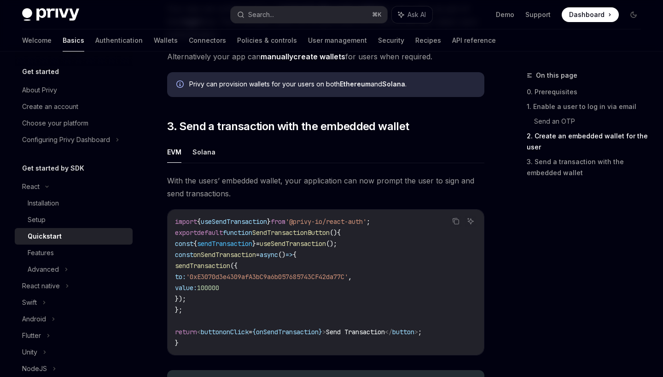
scroll to position [744, 0]
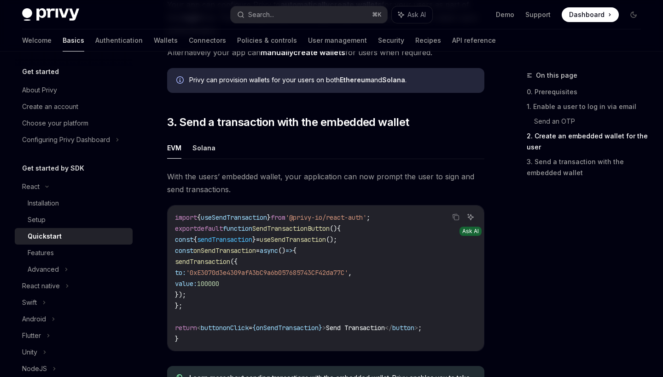
click at [475, 220] on button "Ask AI" at bounding box center [470, 217] width 12 height 12
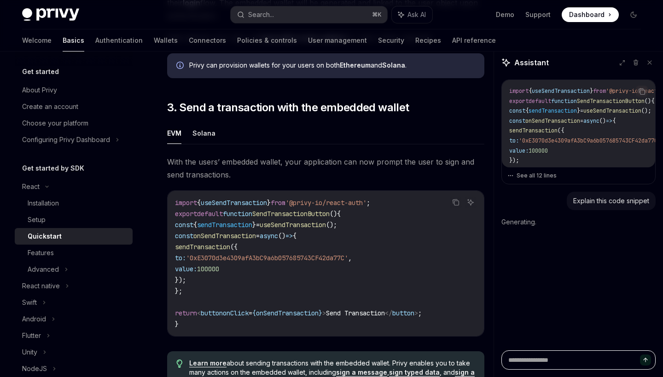
scroll to position [761, 0]
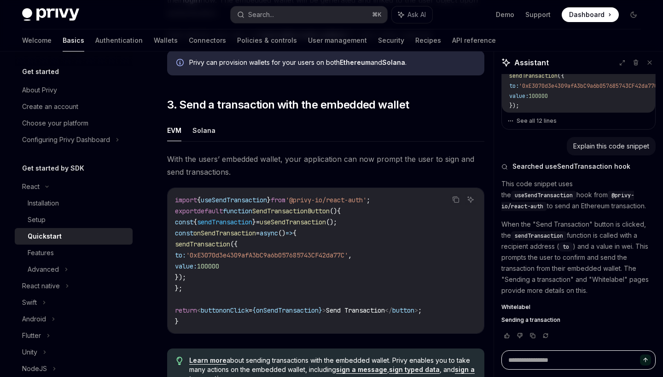
type textarea "*"
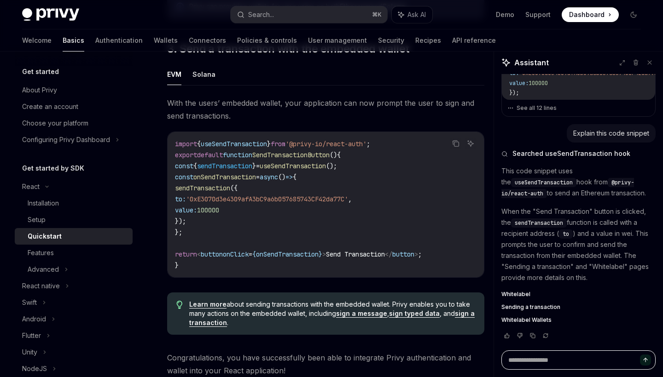
scroll to position [818, 0]
click at [233, 104] on span "With the users’ embedded wallet, your application can now prompt the user to si…" at bounding box center [325, 109] width 317 height 26
copy span "embedded"
click at [250, 46] on div "Welcome Basics Authentication Wallets Connectors Policies & controls User manag…" at bounding box center [259, 40] width 474 height 22
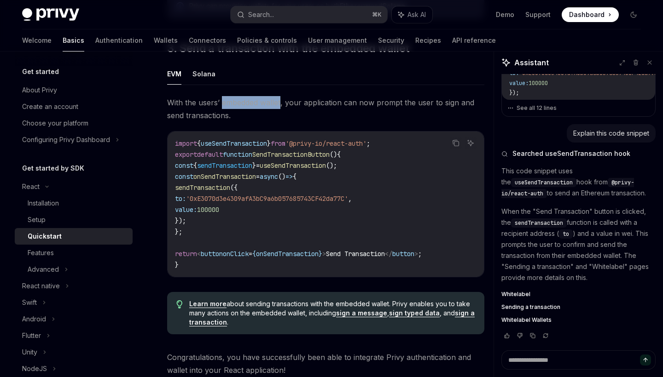
drag, startPoint x: 221, startPoint y: 108, endPoint x: 279, endPoint y: 107, distance: 58.5
click at [280, 107] on span "With the users’ embedded wallet, your application can now prompt the user to si…" at bounding box center [325, 109] width 317 height 26
copy span "embedded walle"
click at [517, 358] on textarea at bounding box center [578, 360] width 154 height 19
type textarea "*"
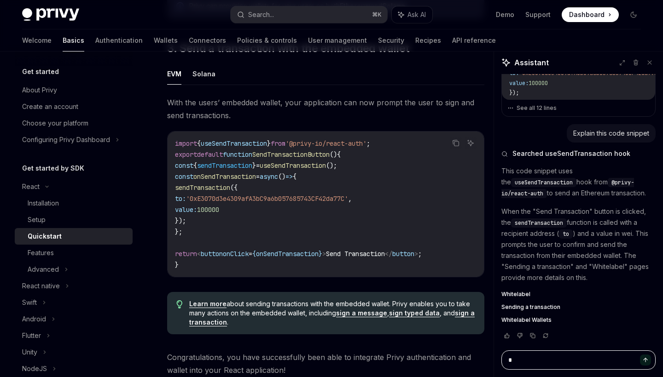
type textarea "*"
type textarea "**"
type textarea "*"
type textarea "***"
type textarea "*"
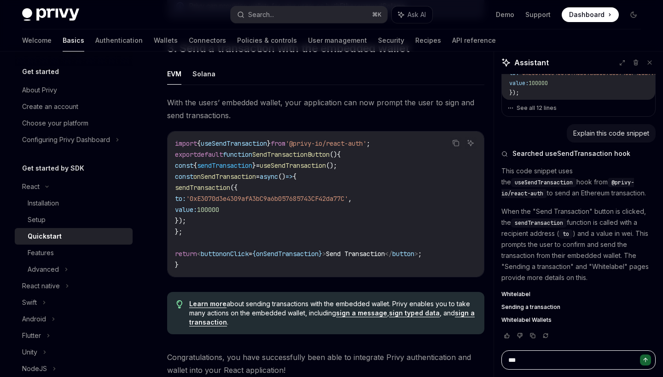
type textarea "***"
type textarea "*"
paste textarea "**********"
type textarea "**********"
type textarea "*"
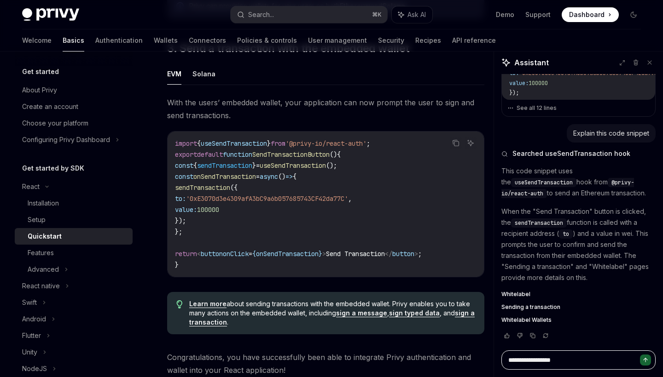
type textarea "**********"
type textarea "*"
type textarea "**********"
type textarea "*"
type textarea "**********"
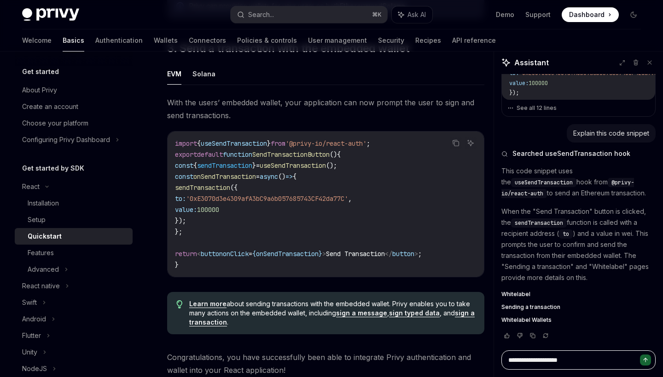
type textarea "*"
type textarea "**********"
type textarea "*"
type textarea "**********"
type textarea "*"
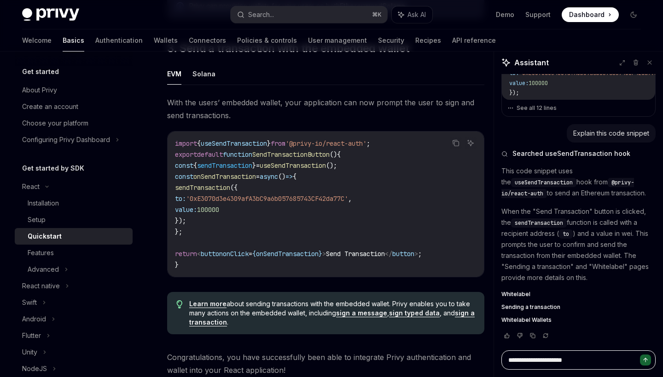
type textarea "**********"
type textarea "*"
type textarea "**********"
type textarea "*"
type textarea "**********"
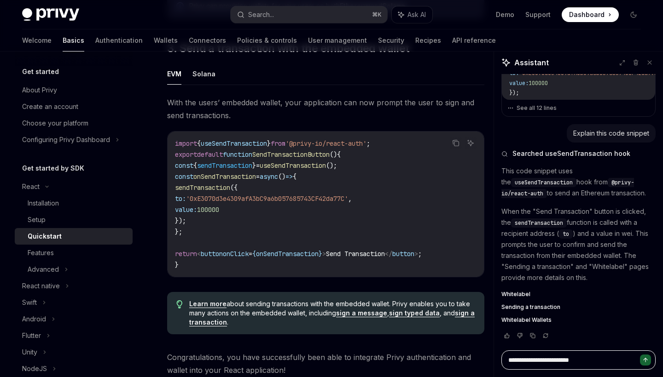
type textarea "*"
type textarea "**********"
type textarea "*"
type textarea "**********"
type textarea "*"
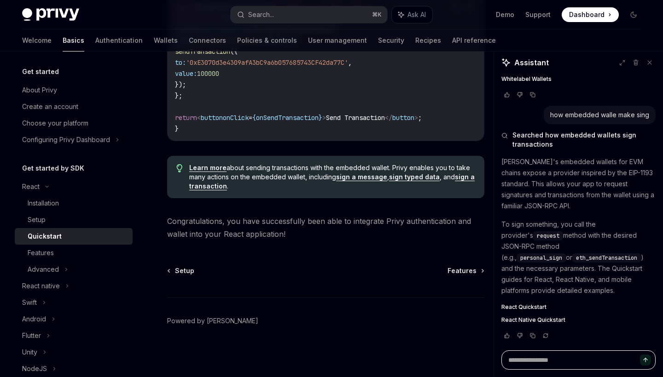
scroll to position [322, 0]
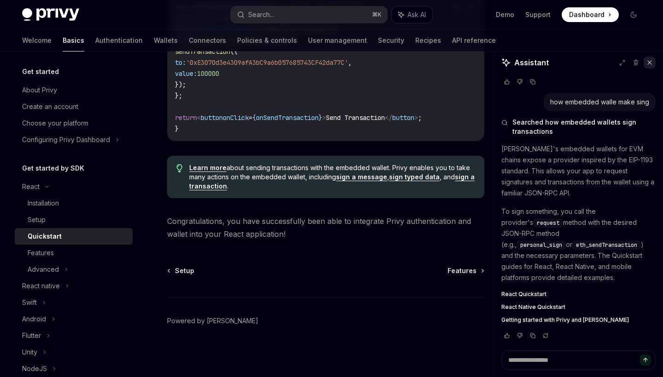
click at [650, 64] on icon at bounding box center [650, 63] width 4 height 4
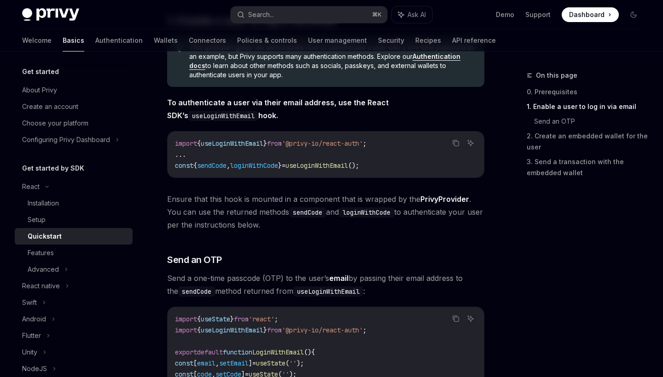
scroll to position [93, 0]
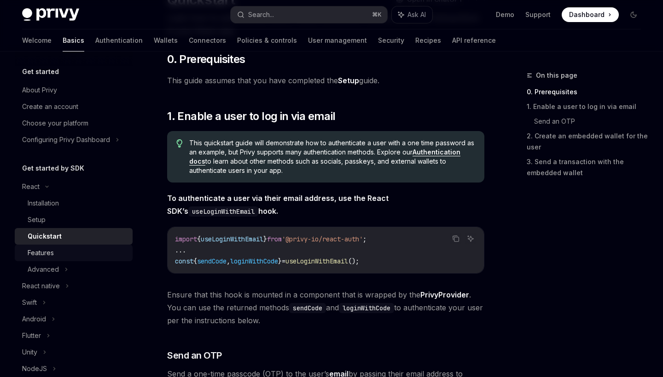
click at [54, 253] on div "Features" at bounding box center [77, 253] width 99 height 11
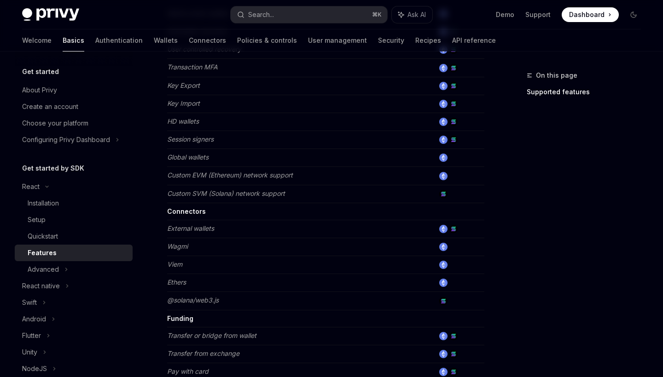
scroll to position [518, 0]
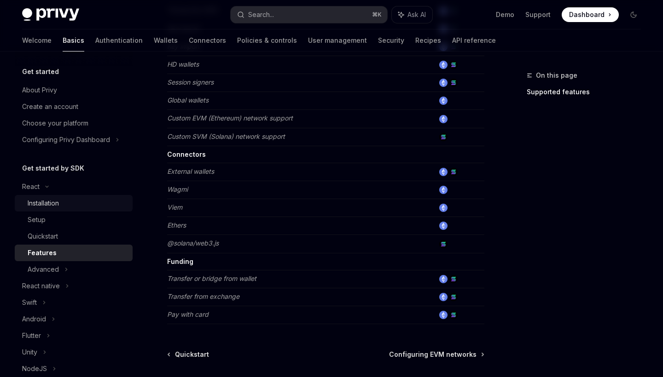
click at [47, 211] on link "Installation" at bounding box center [74, 203] width 118 height 17
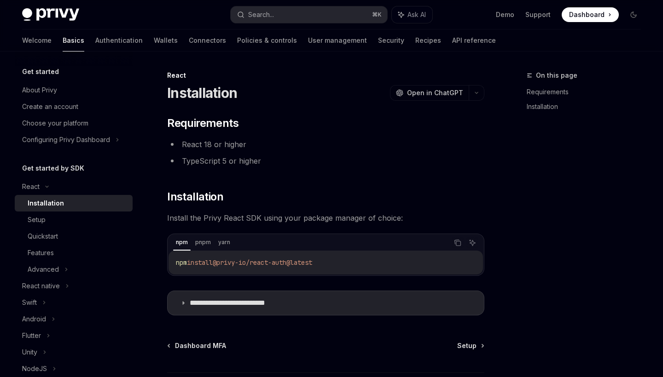
click at [49, 208] on div "Installation" at bounding box center [46, 203] width 36 height 11
click at [38, 187] on div "React" at bounding box center [30, 186] width 17 height 11
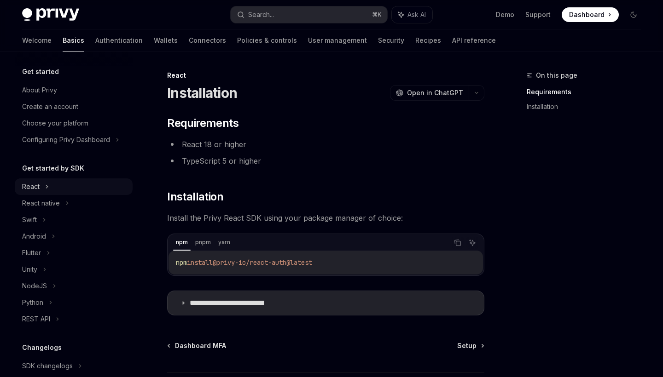
click at [38, 187] on div "React" at bounding box center [30, 186] width 17 height 11
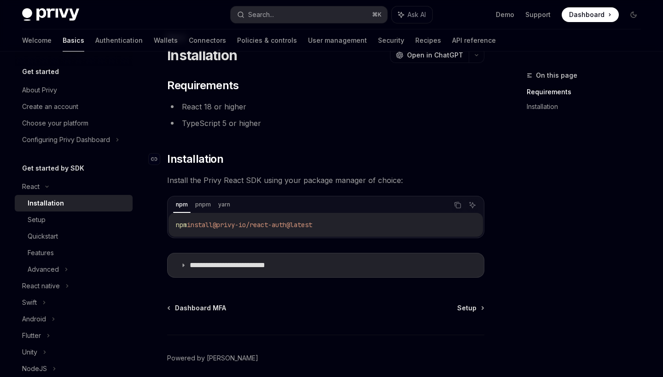
scroll to position [75, 0]
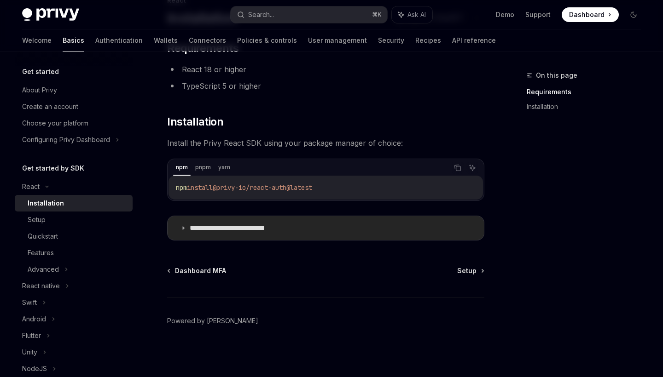
click at [272, 223] on summary "**********" at bounding box center [326, 228] width 316 height 24
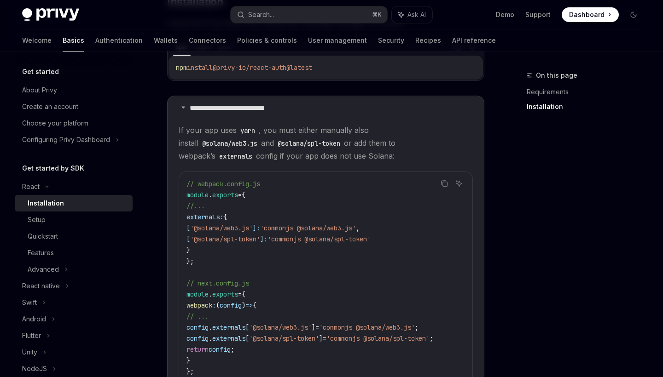
scroll to position [165, 0]
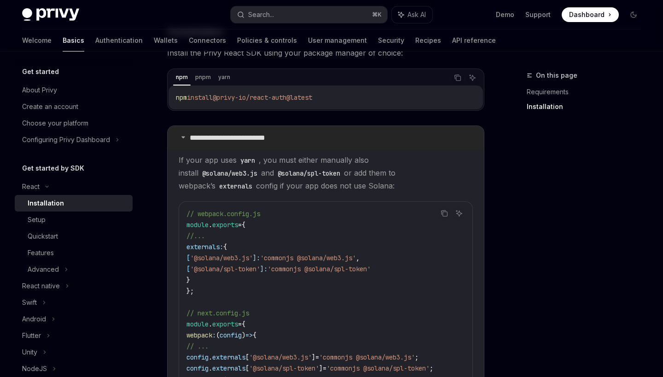
click at [188, 137] on summary "**********" at bounding box center [326, 138] width 316 height 24
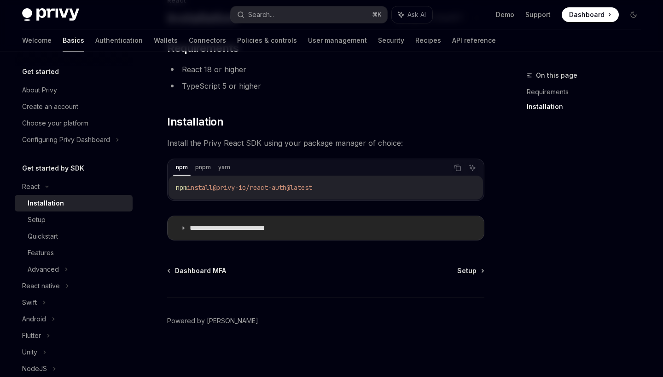
scroll to position [75, 0]
click at [185, 171] on div "npm" at bounding box center [181, 167] width 17 height 11
click at [72, 216] on div "Setup" at bounding box center [77, 219] width 99 height 11
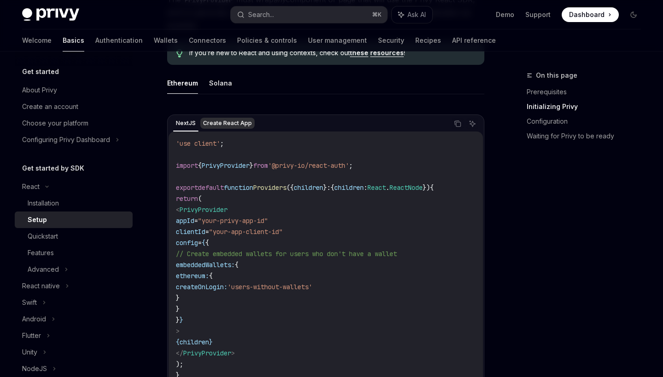
scroll to position [276, 0]
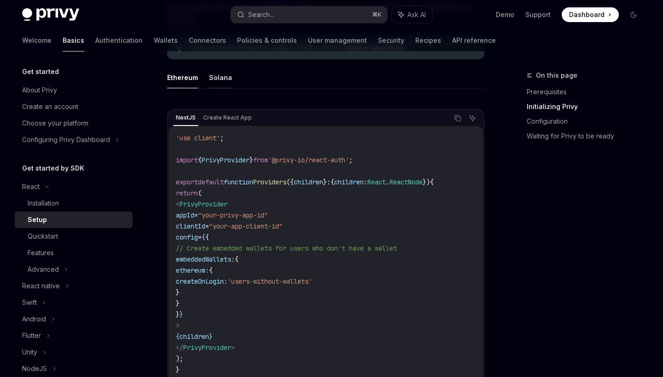
click at [217, 70] on button "Solana" at bounding box center [220, 78] width 23 height 22
click at [190, 75] on button "Ethereum" at bounding box center [182, 78] width 31 height 22
click at [215, 76] on button "Solana" at bounding box center [220, 78] width 23 height 22
click at [187, 76] on button "Ethereum" at bounding box center [182, 78] width 31 height 22
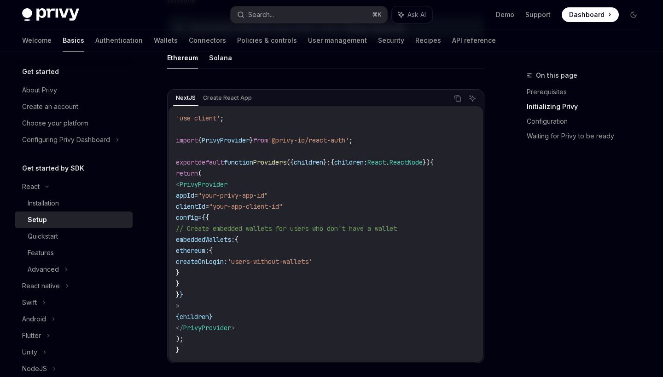
scroll to position [296, 0]
click at [217, 68] on ul "Ethereum Solana" at bounding box center [325, 57] width 317 height 22
click at [209, 65] on button "Solana" at bounding box center [220, 57] width 23 height 22
click at [176, 65] on button "Ethereum" at bounding box center [182, 57] width 31 height 22
click at [207, 66] on ul "Ethereum Solana" at bounding box center [325, 57] width 317 height 22
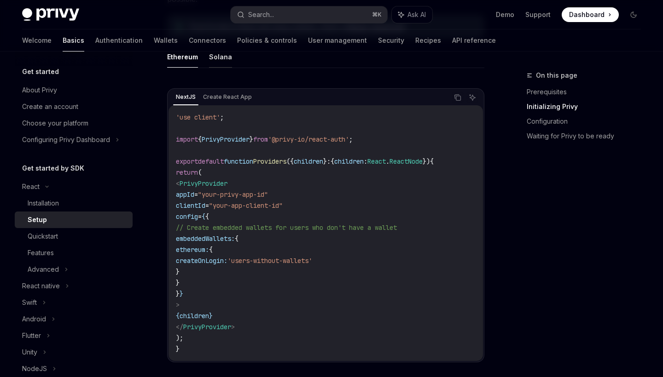
click at [216, 62] on button "Solana" at bounding box center [220, 57] width 23 height 22
click at [184, 62] on button "Ethereum" at bounding box center [182, 57] width 31 height 22
click at [213, 62] on button "Solana" at bounding box center [220, 57] width 23 height 22
click at [175, 62] on button "Ethereum" at bounding box center [182, 57] width 31 height 22
click at [203, 62] on ul "Ethereum Solana" at bounding box center [325, 57] width 317 height 22
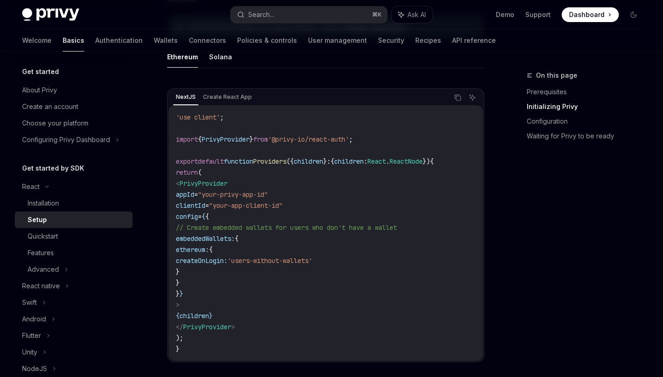
click at [171, 61] on button "Ethereum" at bounding box center [182, 57] width 31 height 22
click at [198, 61] on ul "Ethereum Solana" at bounding box center [325, 57] width 317 height 22
click at [208, 76] on div "Ethereum Solana NextJS Create React App Copy Ask AI 'use client' ; import { Pri…" at bounding box center [325, 211] width 317 height 331
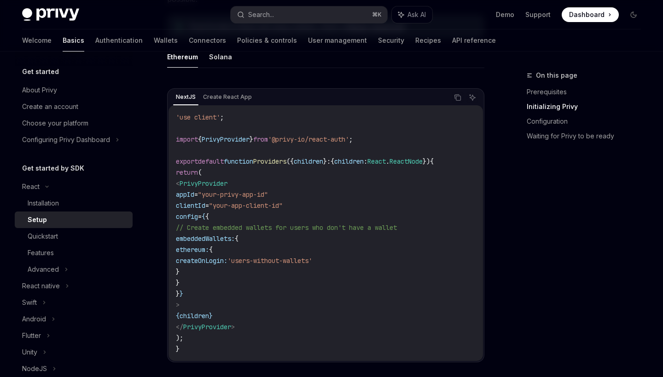
click at [168, 72] on div "Ethereum Solana NextJS Create React App Copy Ask AI 'use client' ; import { Pri…" at bounding box center [325, 211] width 317 height 331
click at [208, 70] on div "Ethereum Solana NextJS Create React App Copy Ask AI 'use client' ; import { Pri…" at bounding box center [325, 211] width 317 height 331
click at [174, 71] on div "Ethereum Solana NextJS Create React App Copy Ask AI 'use client' ; import { Pri…" at bounding box center [325, 211] width 317 height 331
click at [224, 59] on button "Solana" at bounding box center [220, 57] width 23 height 22
click at [179, 59] on button "Ethereum" at bounding box center [182, 57] width 31 height 22
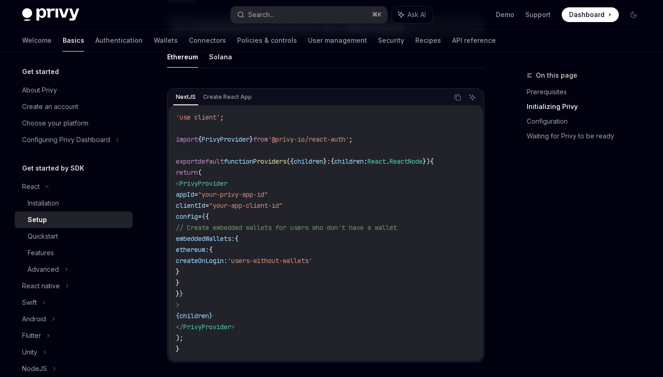
click at [205, 59] on ul "Ethereum Solana" at bounding box center [325, 57] width 317 height 22
click at [178, 59] on button "Ethereum" at bounding box center [182, 57] width 31 height 22
click at [218, 59] on button "Solana" at bounding box center [220, 57] width 23 height 22
click at [179, 58] on button "Ethereum" at bounding box center [182, 57] width 31 height 22
click at [203, 58] on ul "Ethereum Solana" at bounding box center [325, 57] width 317 height 22
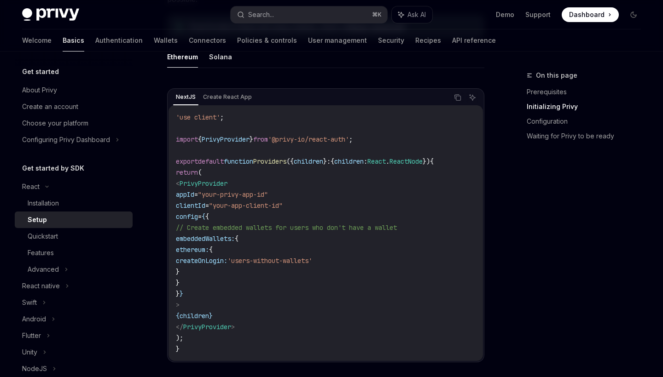
click at [174, 57] on button "Ethereum" at bounding box center [182, 57] width 31 height 22
click at [215, 61] on button "Solana" at bounding box center [220, 57] width 23 height 22
click at [179, 61] on button "Ethereum" at bounding box center [182, 57] width 31 height 22
click at [217, 65] on button "Solana" at bounding box center [220, 57] width 23 height 22
click at [180, 64] on button "Ethereum" at bounding box center [182, 57] width 31 height 22
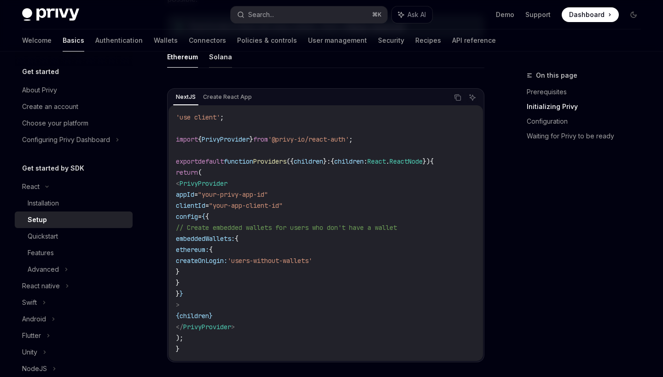
click at [212, 64] on button "Solana" at bounding box center [220, 57] width 23 height 22
click at [472, 97] on icon "Ask AI" at bounding box center [472, 97] width 7 height 7
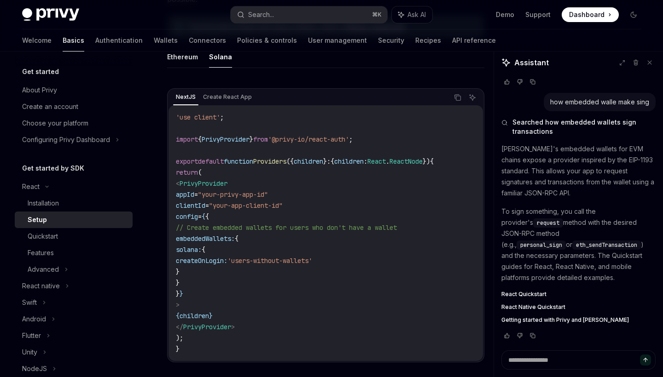
click at [202, 250] on span "solana:" at bounding box center [189, 250] width 26 height 8
copy span "solana"
type textarea "*"
click at [233, 238] on span "embeddedWallets:" at bounding box center [205, 239] width 59 height 8
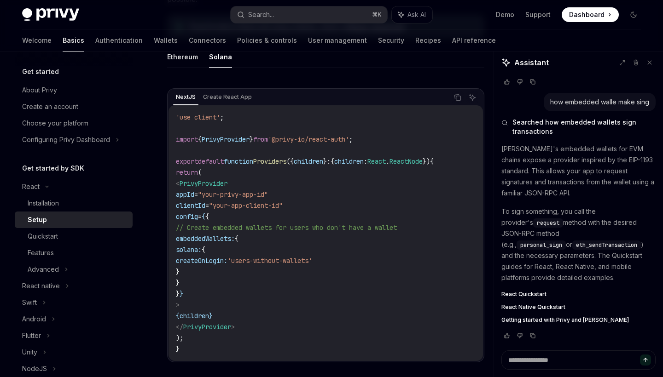
click at [233, 238] on span "embeddedWallets:" at bounding box center [205, 239] width 59 height 8
copy span "embeddedWallets"
click at [543, 363] on textarea at bounding box center [578, 360] width 154 height 19
type textarea "*"
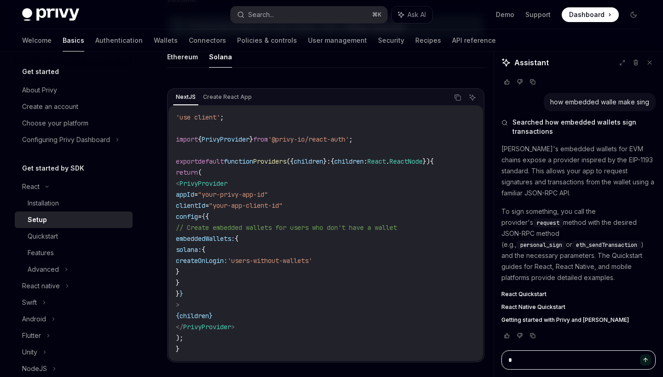
type textarea "**"
type textarea "*"
type textarea "**"
type textarea "*"
type textarea "****"
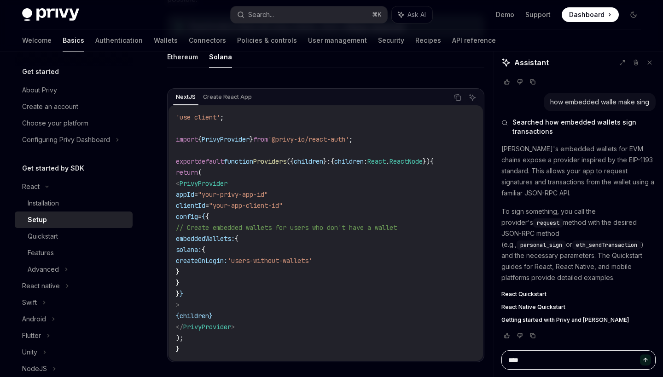
type textarea "*"
type textarea "****"
type textarea "*"
type textarea "******"
type textarea "*"
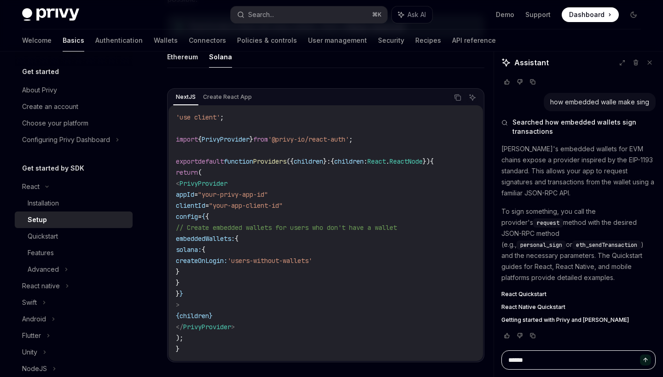
type textarea "*******"
type textarea "*"
type textarea "********"
type textarea "*"
type textarea "*********"
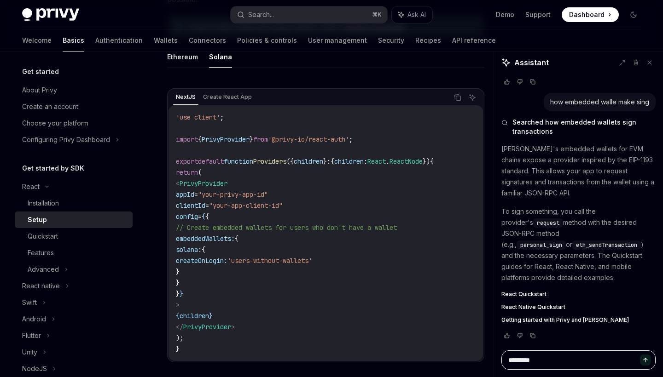
type textarea "*"
type textarea "*********"
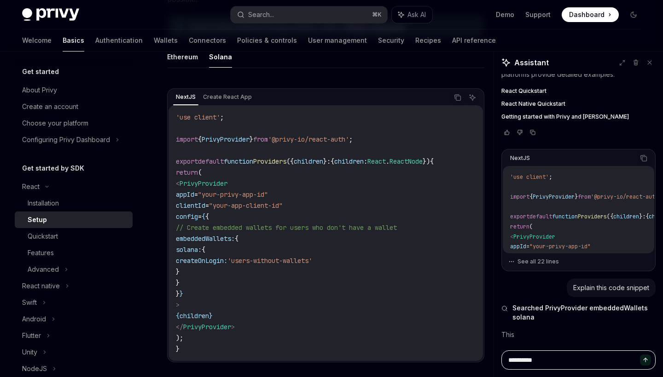
type textarea "*"
type textarea "**********"
type textarea "*"
type textarea "**********"
type textarea "*"
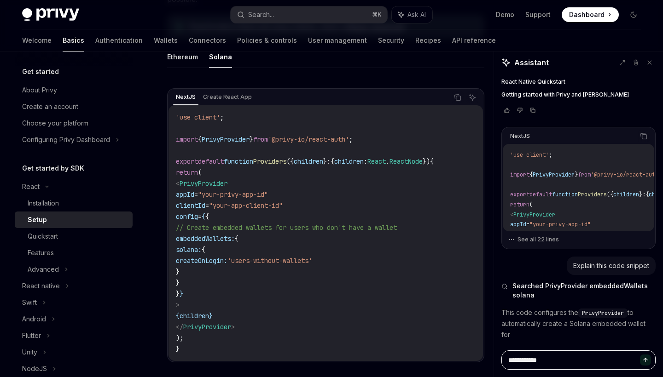
type textarea "**********"
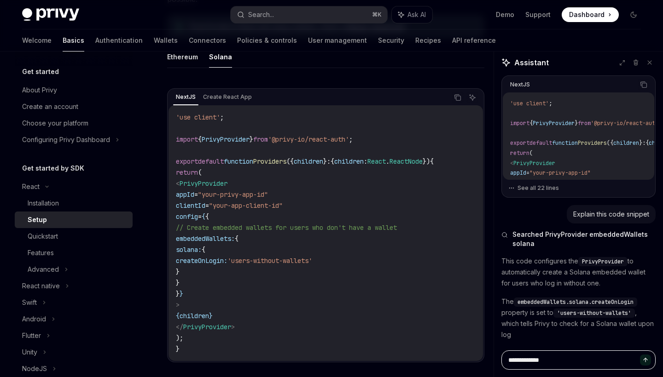
type textarea "*"
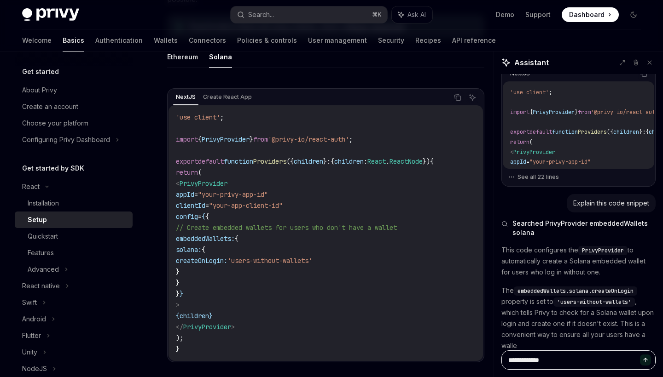
type textarea "**********"
type textarea "*"
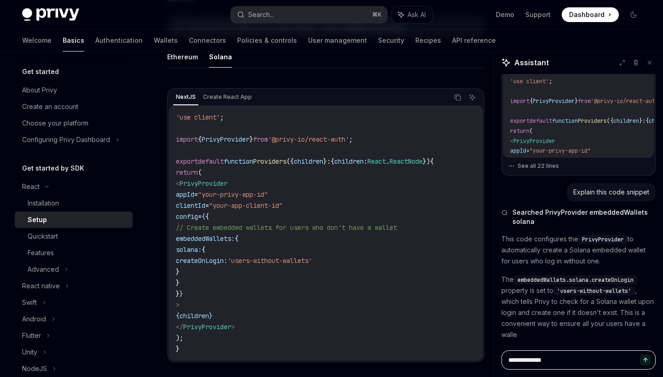
type textarea "**********"
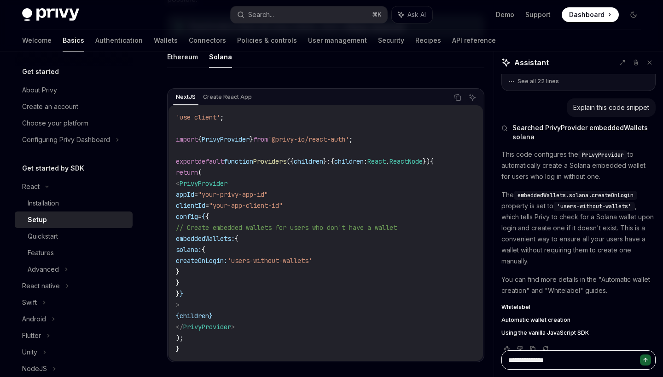
type textarea "*"
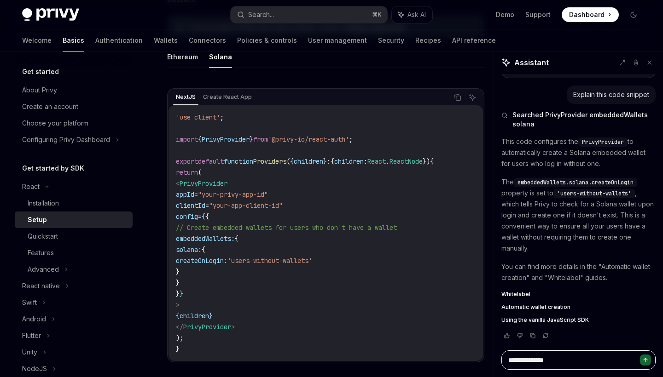
type textarea "**********"
type textarea "*"
type textarea "**********"
type textarea "*"
type textarea "**********"
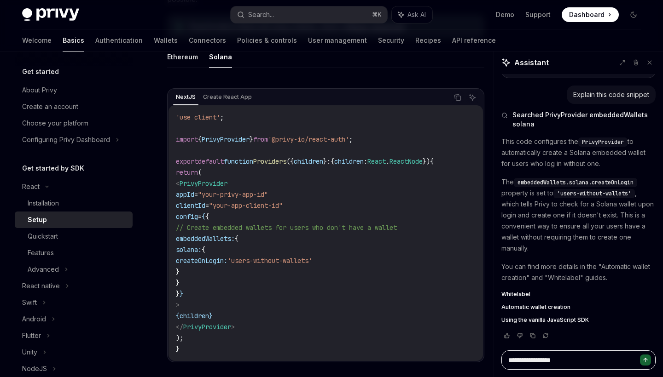
type textarea "*"
type textarea "**********"
type textarea "*"
type textarea "**********"
type textarea "*"
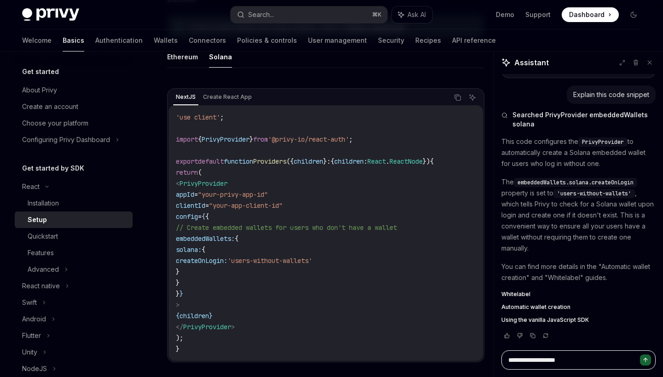
type textarea "**********"
type textarea "*"
type textarea "**********"
type textarea "*"
type textarea "**********"
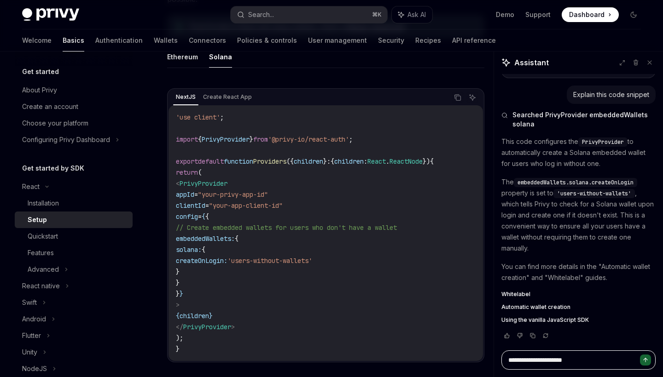
type textarea "*"
type textarea "**********"
type textarea "*"
type textarea "**********"
type textarea "*"
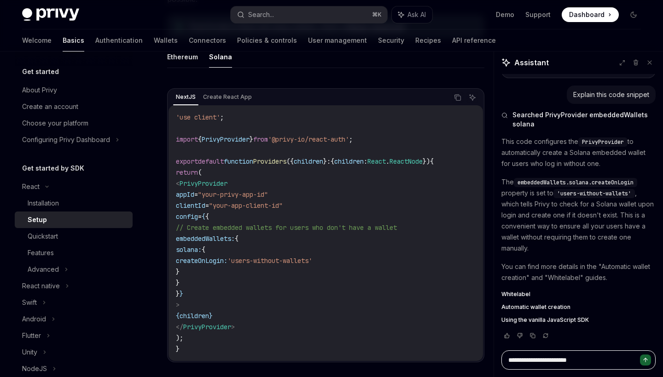
type textarea "**********"
type textarea "*"
type textarea "**********"
type textarea "*"
type textarea "**********"
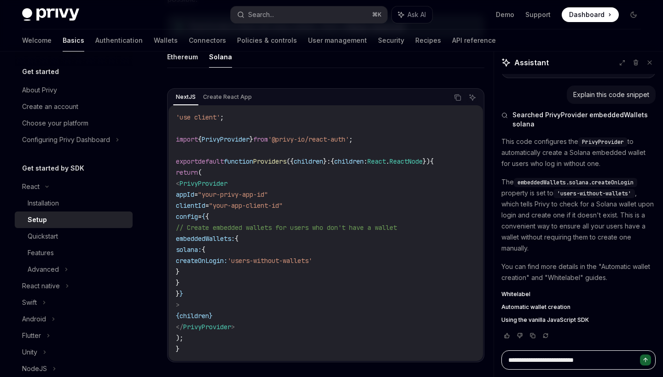
type textarea "*"
type textarea "**********"
type textarea "*"
type textarea "**********"
type textarea "*"
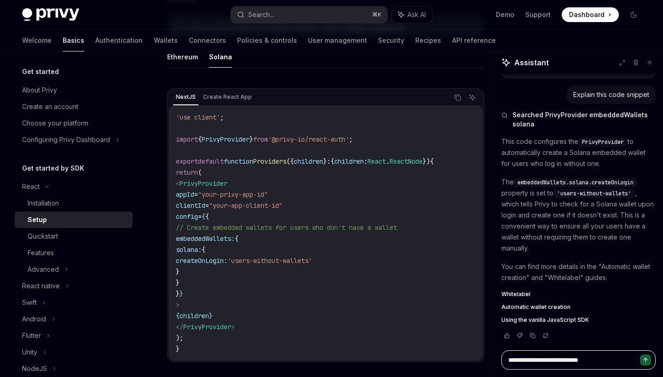
paste textarea "**********"
type textarea "**********"
type textarea "*"
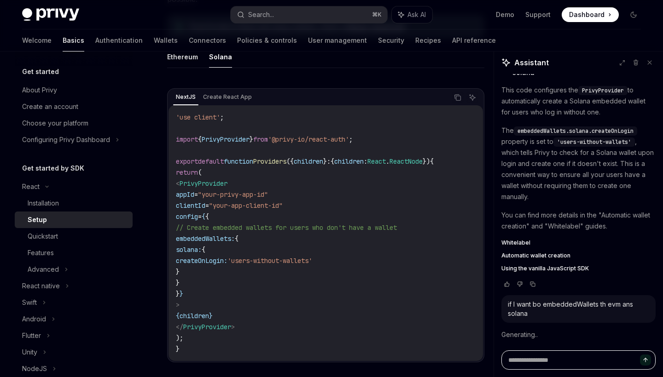
scroll to position [770, 0]
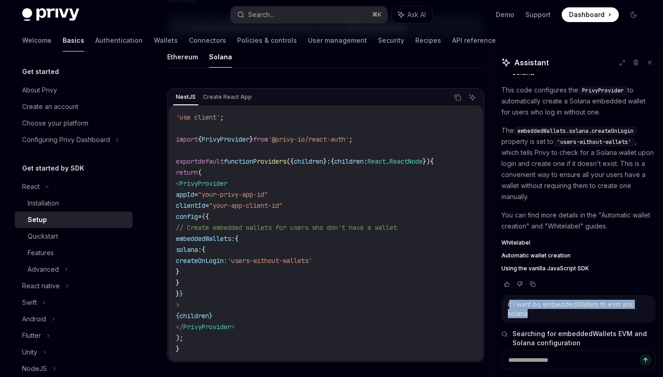
drag, startPoint x: 510, startPoint y: 304, endPoint x: 623, endPoint y: 308, distance: 112.9
click at [623, 308] on div "if I want bo embeddedWallets th evm ans solana" at bounding box center [578, 309] width 141 height 18
copy div "f I want bo embeddedWallets th evm ans solana"
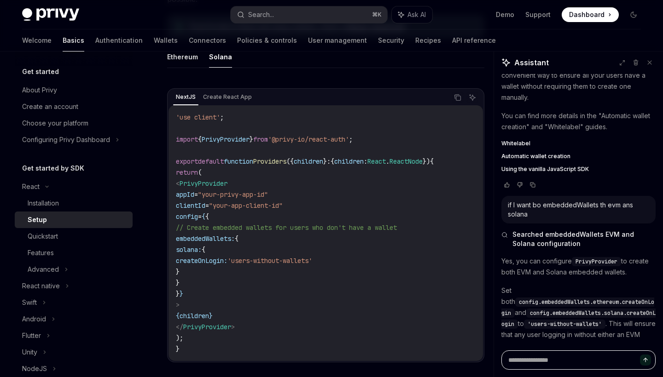
click at [530, 361] on textarea at bounding box center [578, 360] width 154 height 19
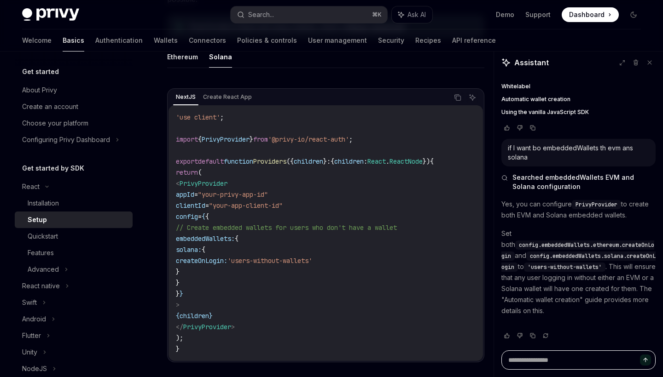
type textarea "*"
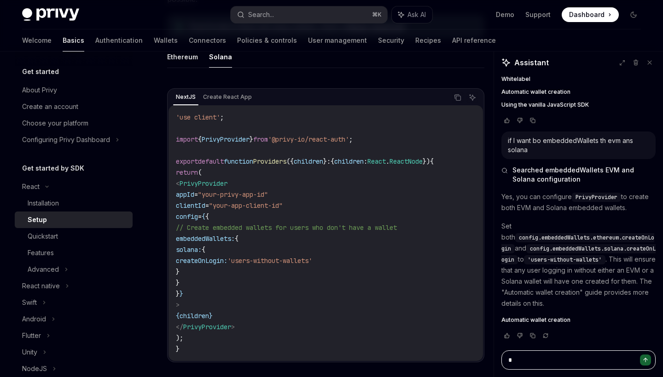
type textarea "*"
paste textarea "**********"
type textarea "**********"
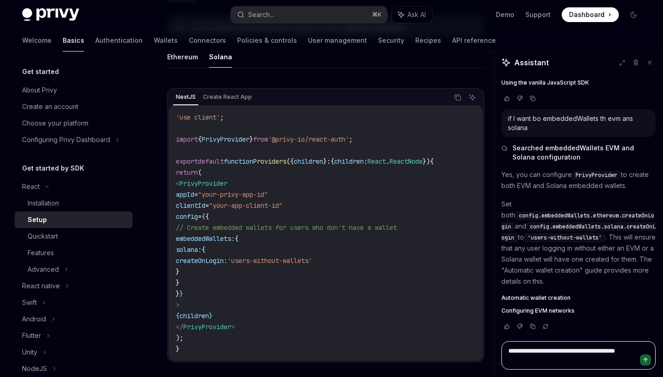
type textarea "*"
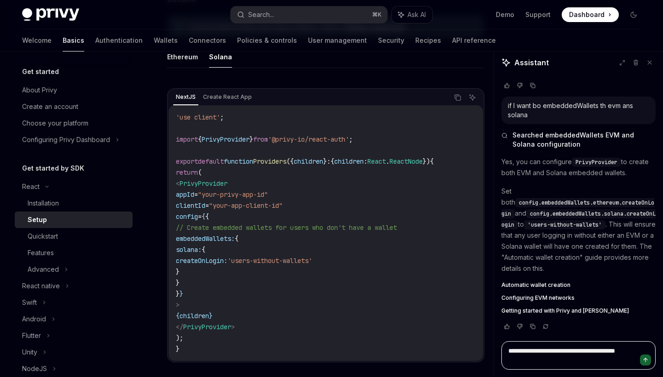
click at [539, 353] on textarea "**********" at bounding box center [578, 356] width 154 height 29
type textarea "**********"
type textarea "*"
type textarea "**********"
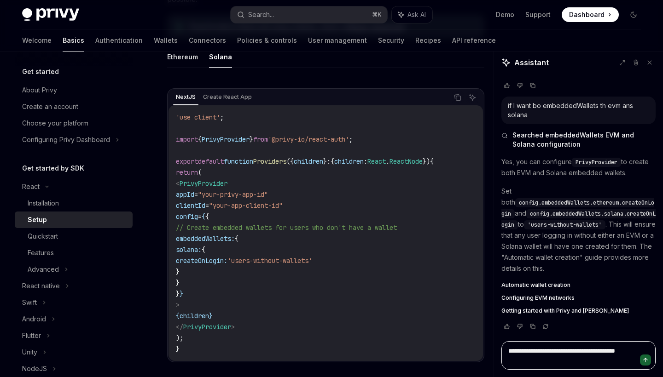
type textarea "*"
type textarea "**********"
type textarea "*"
click at [571, 363] on textarea "**********" at bounding box center [578, 356] width 154 height 29
drag, startPoint x: 571, startPoint y: 363, endPoint x: 606, endPoint y: 352, distance: 36.7
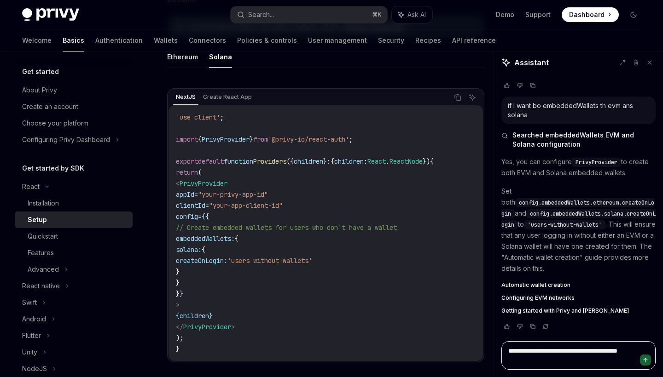
click at [606, 352] on textarea "**********" at bounding box center [578, 356] width 154 height 29
type textarea "**********"
type textarea "*"
type textarea "**********"
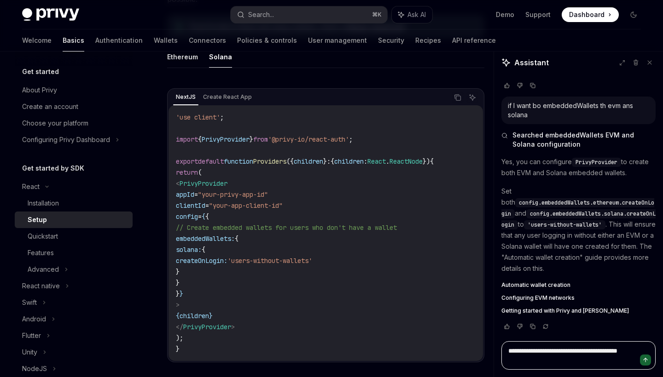
click at [576, 360] on textarea "**********" at bounding box center [578, 356] width 154 height 29
type textarea "*"
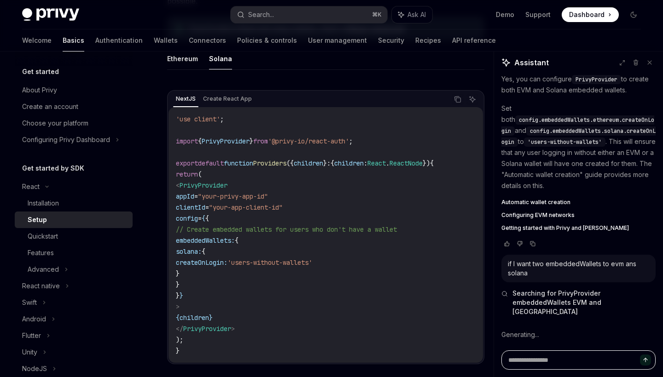
scroll to position [1054, 0]
click at [625, 63] on button at bounding box center [622, 63] width 12 height 12
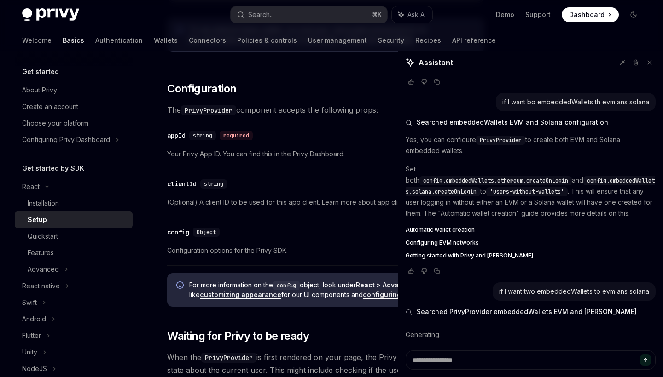
scroll to position [619, 0]
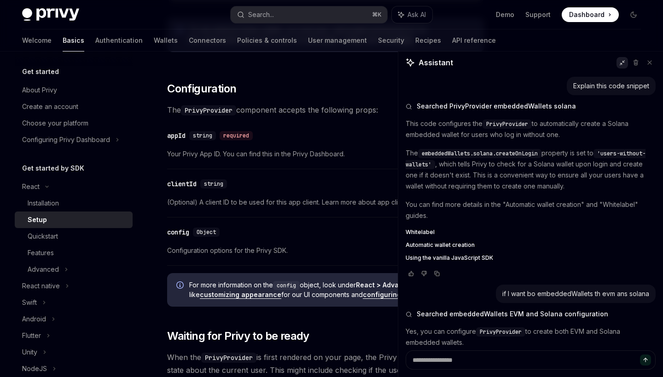
click at [621, 63] on icon at bounding box center [622, 63] width 6 height 6
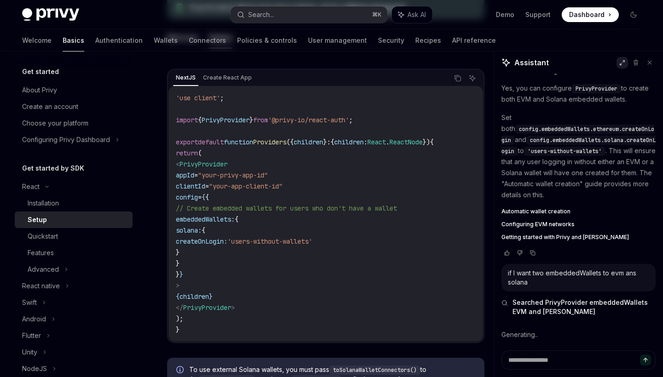
scroll to position [0, 0]
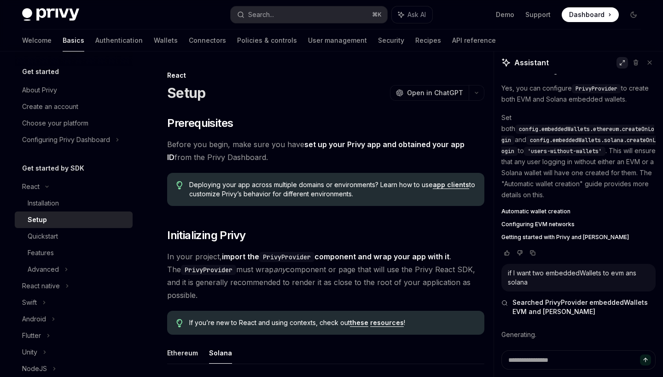
click at [619, 67] on button at bounding box center [622, 63] width 12 height 12
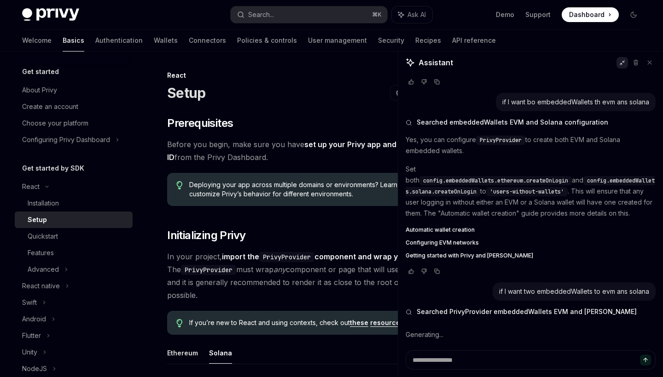
click at [619, 67] on button at bounding box center [622, 63] width 12 height 12
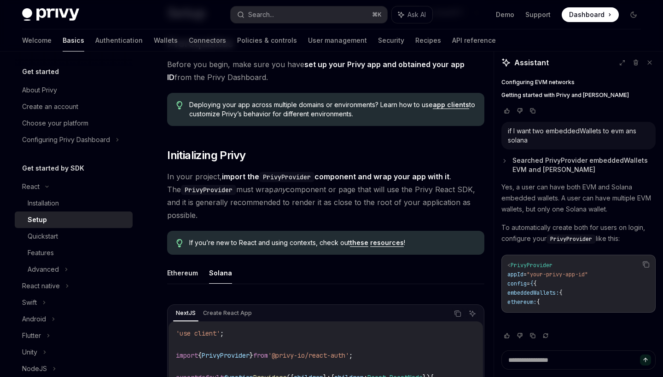
scroll to position [1187, 0]
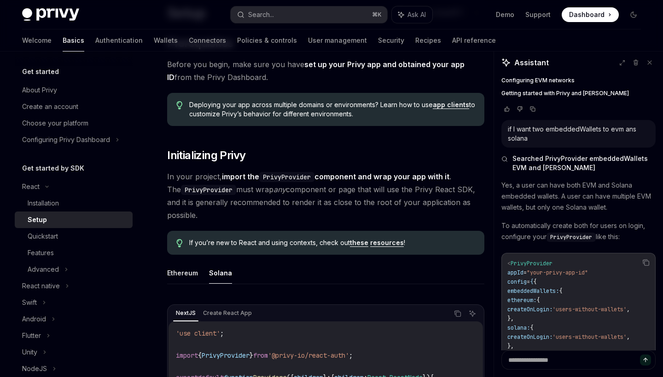
type textarea "*"
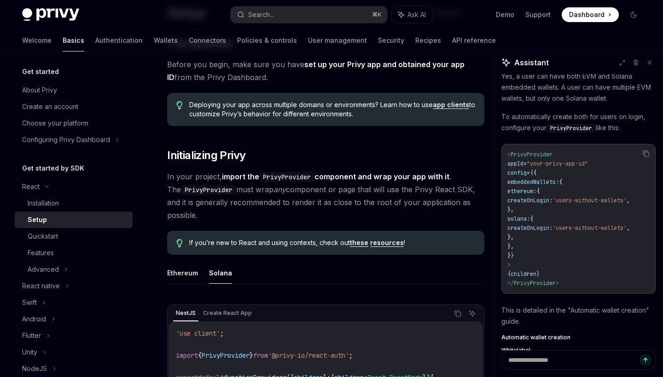
scroll to position [0, 40]
drag, startPoint x: 518, startPoint y: 212, endPoint x: 649, endPoint y: 212, distance: 130.7
click at [649, 212] on code "< PrivyProvider appId = "your-privy-app-id" config = { { embeddedWallets: { eth…" at bounding box center [578, 219] width 142 height 138
copy code "createOnLogin: 'users-without-wallets' ,"
click at [630, 204] on span "," at bounding box center [627, 200] width 3 height 7
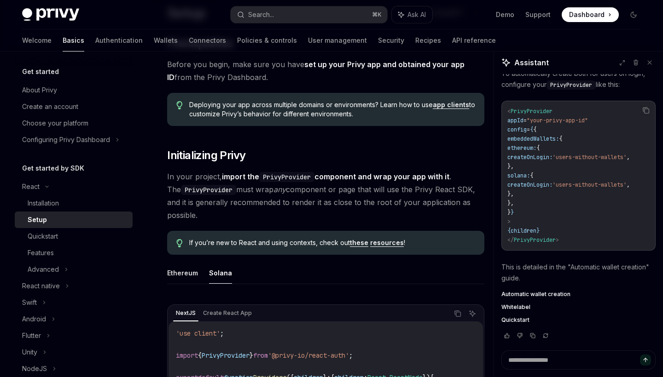
scroll to position [1350, 0]
click at [531, 365] on textarea at bounding box center [578, 360] width 154 height 19
type textarea "*"
type textarea "**"
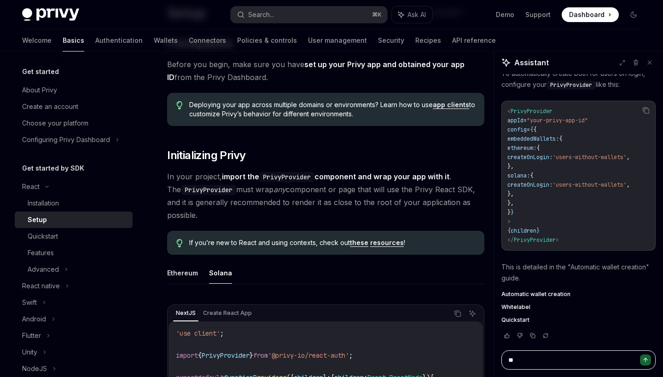
type textarea "*"
type textarea "***"
type textarea "*"
type textarea "****"
type textarea "*"
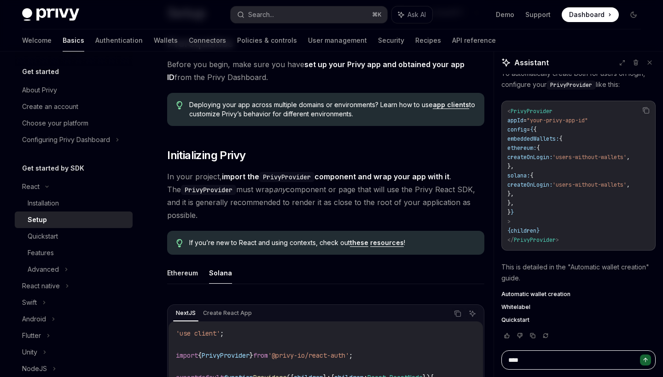
type textarea "****"
type textarea "*"
type textarea "******"
type textarea "*"
type textarea "*******"
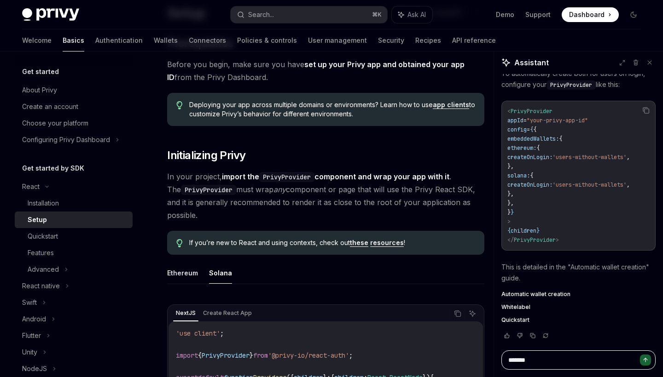
type textarea "*"
type textarea "*******"
type textarea "*"
type textarea "*********"
type textarea "*"
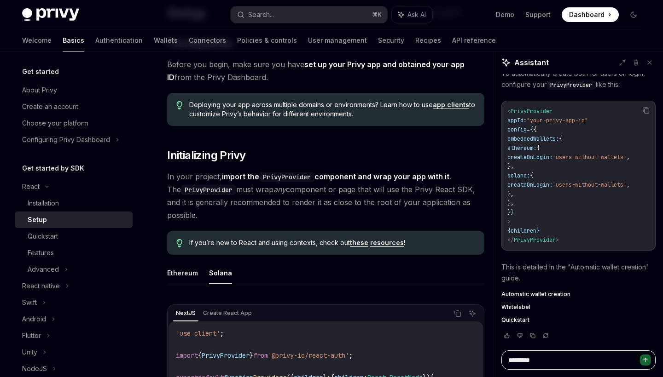
type textarea "**********"
type textarea "*"
type textarea "**********"
type textarea "*"
type textarea "**********"
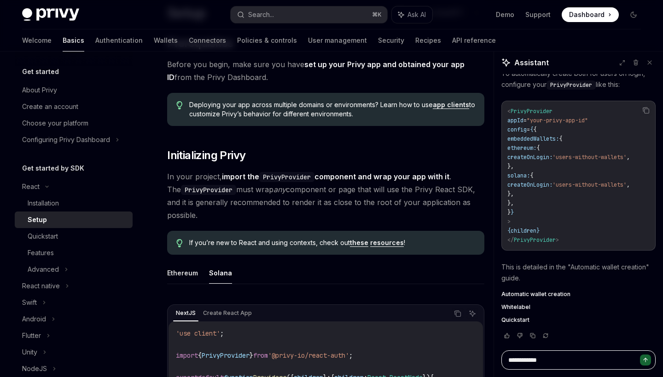
type textarea "*"
type textarea "**********"
type textarea "*"
paste textarea "**********"
type textarea "**********"
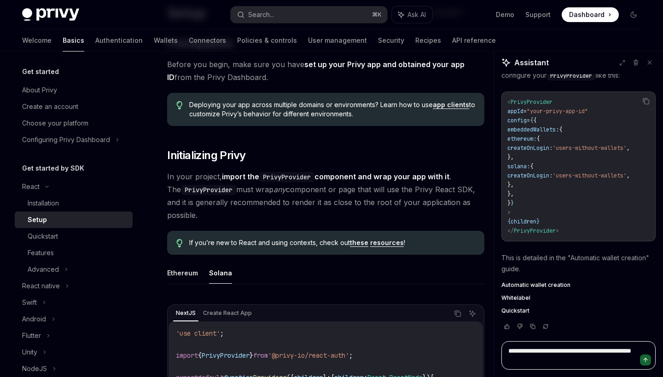
type textarea "*"
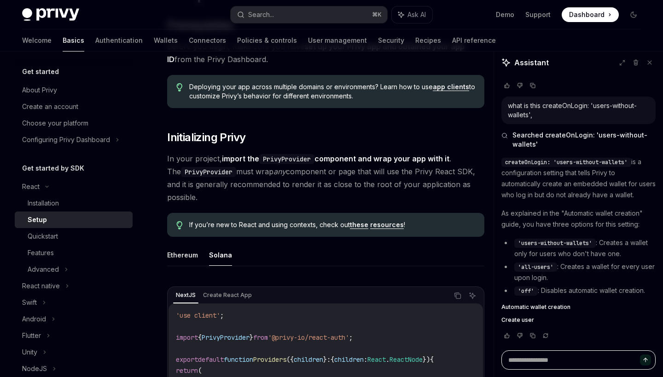
scroll to position [17, 0]
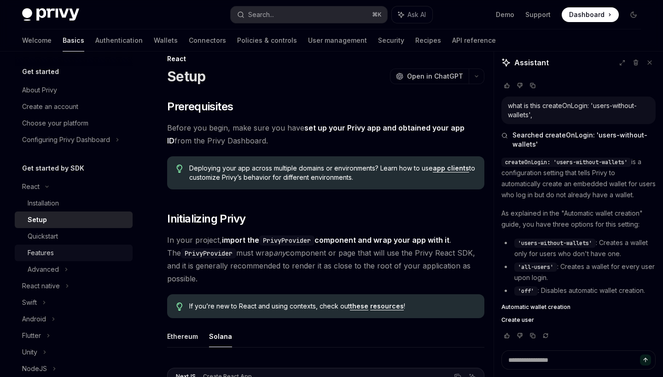
click at [59, 255] on div "Features" at bounding box center [77, 253] width 99 height 11
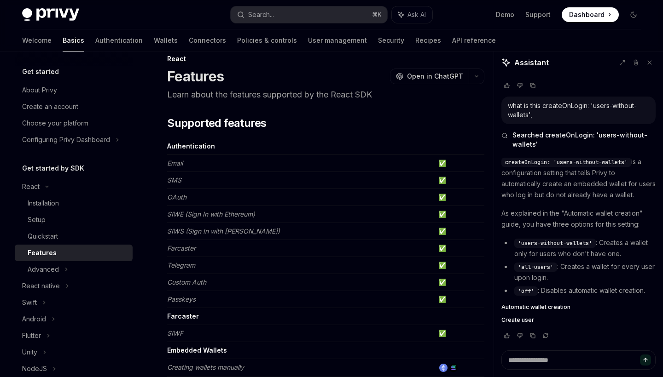
click at [52, 255] on div "Features" at bounding box center [42, 253] width 29 height 11
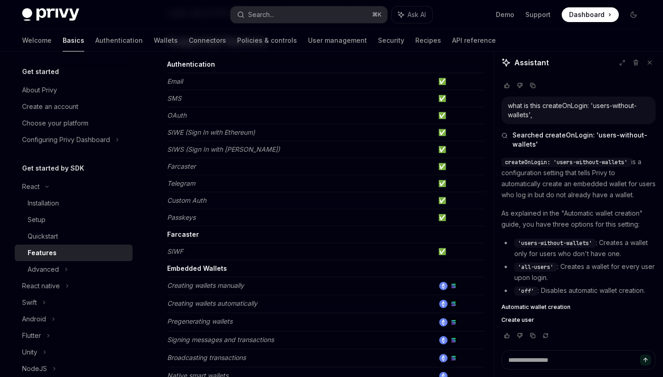
scroll to position [99, 0]
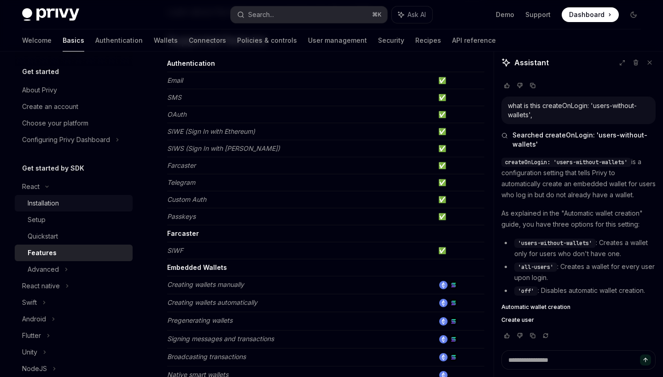
click at [52, 210] on link "Installation" at bounding box center [74, 203] width 118 height 17
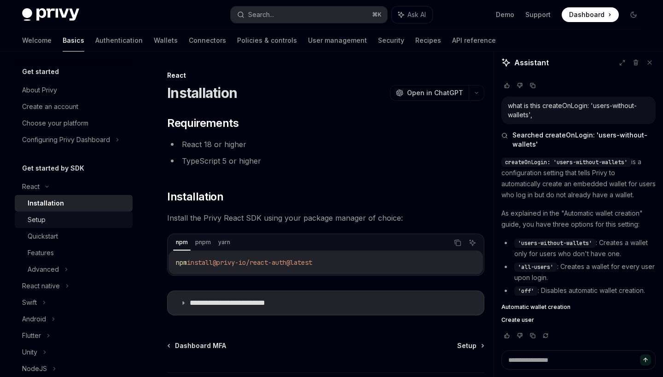
click at [41, 225] on div "Setup" at bounding box center [37, 219] width 18 height 11
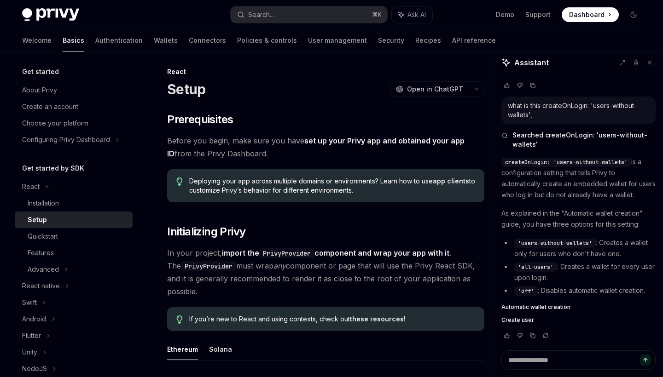
scroll to position [1600, 0]
click at [652, 67] on button at bounding box center [649, 63] width 12 height 12
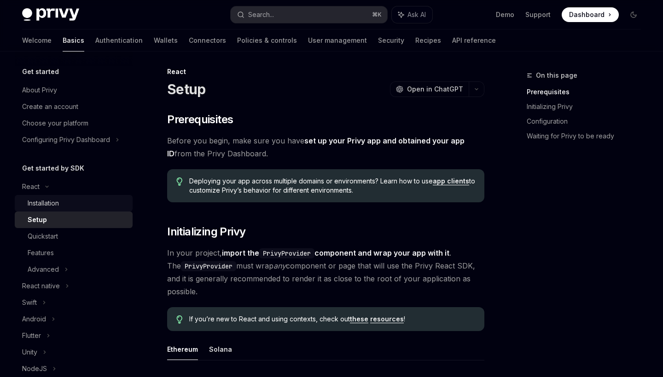
click at [48, 204] on div "Installation" at bounding box center [43, 203] width 31 height 11
type textarea "*"
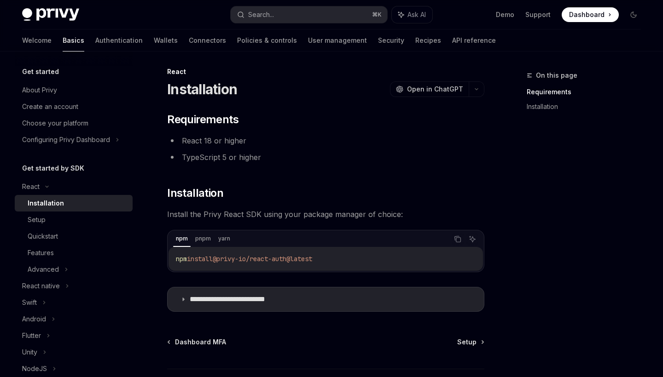
click at [366, 158] on li "TypeScript 5 or higher" at bounding box center [325, 157] width 317 height 13
